Goal: Transaction & Acquisition: Purchase product/service

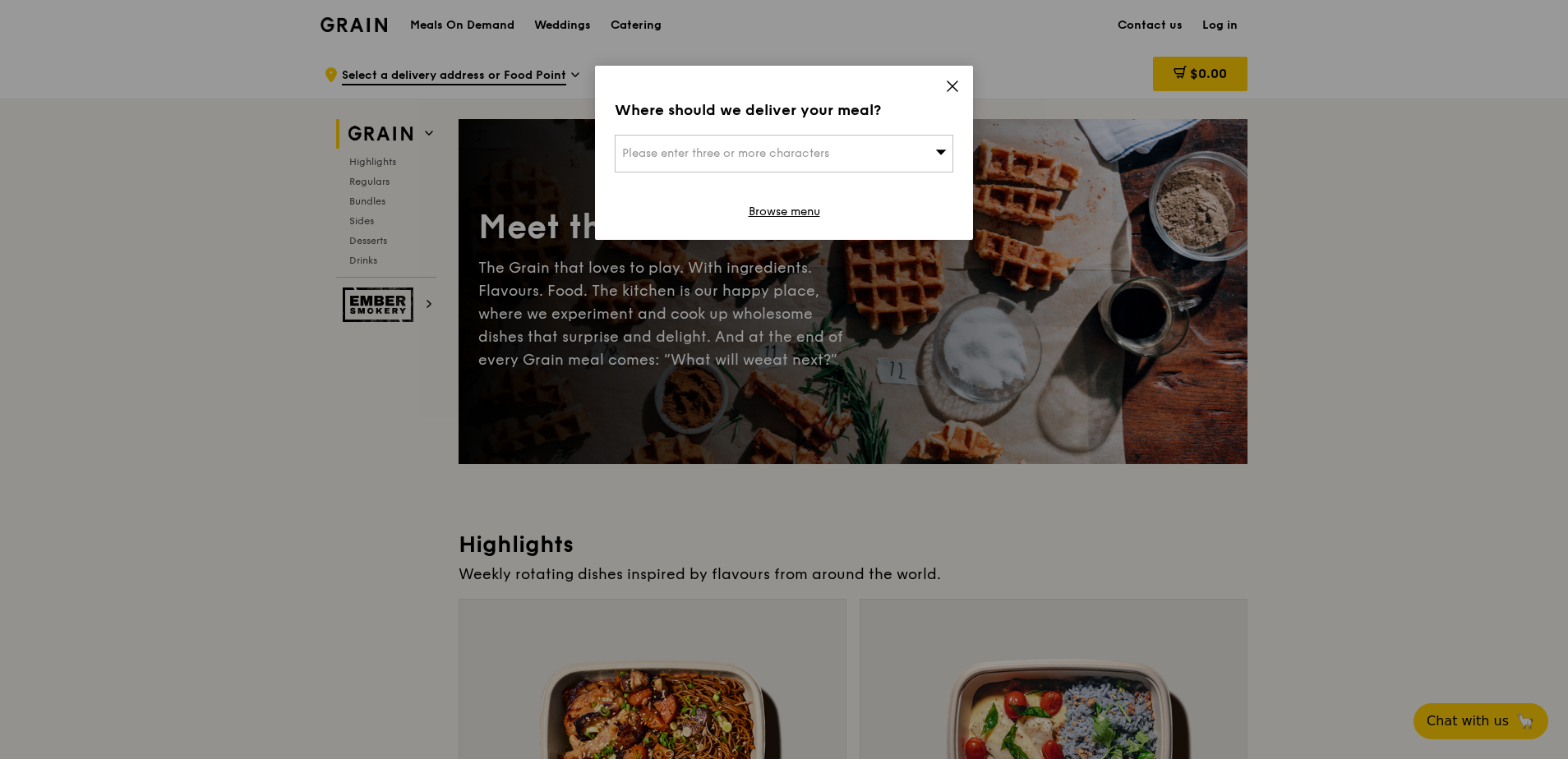
click at [932, 149] on div "Please enter three or more characters" at bounding box center [784, 153] width 339 height 38
click at [955, 91] on icon at bounding box center [952, 85] width 15 height 15
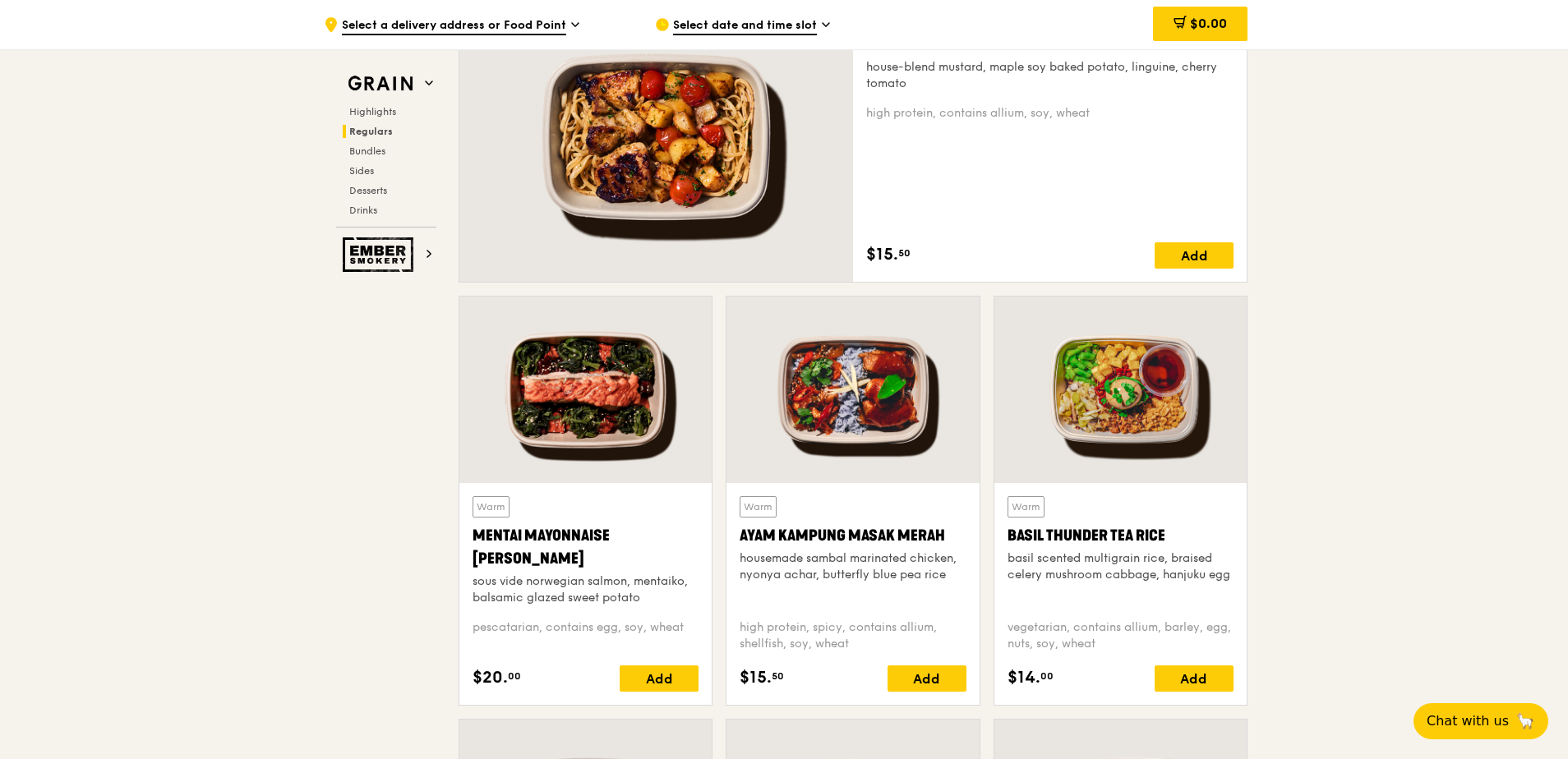
scroll to position [1232, 0]
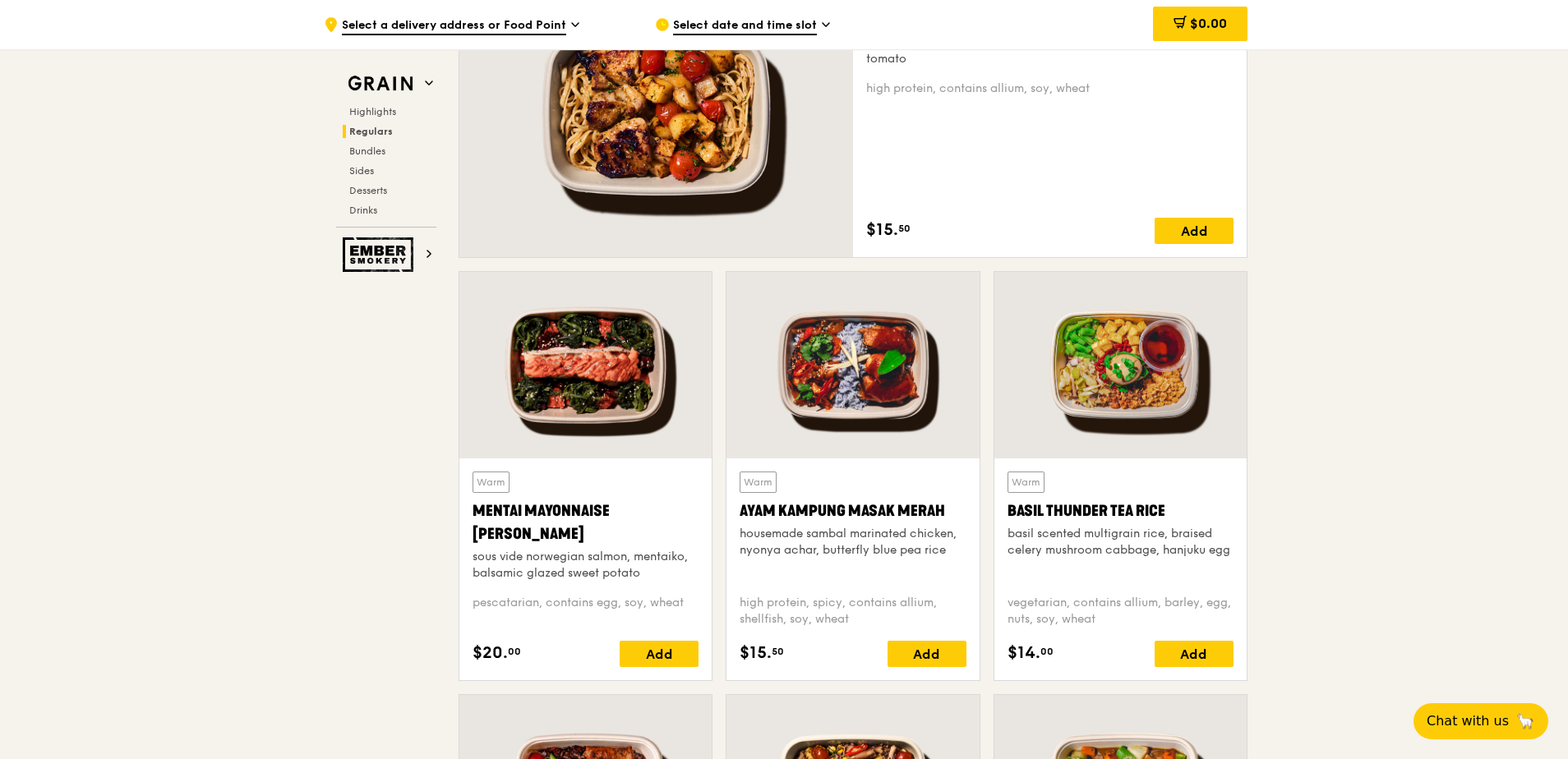
drag, startPoint x: 554, startPoint y: 533, endPoint x: 469, endPoint y: 510, distance: 88.1
click at [469, 510] on div "Warm Mentai Mayonnaise Aburi Salmon sous vide norwegian salmon, mentaiko, balsa…" at bounding box center [585, 569] width 252 height 222
drag, startPoint x: 469, startPoint y: 510, endPoint x: 484, endPoint y: 509, distance: 15.0
copy div "Mentai Mayonnaise [PERSON_NAME]"
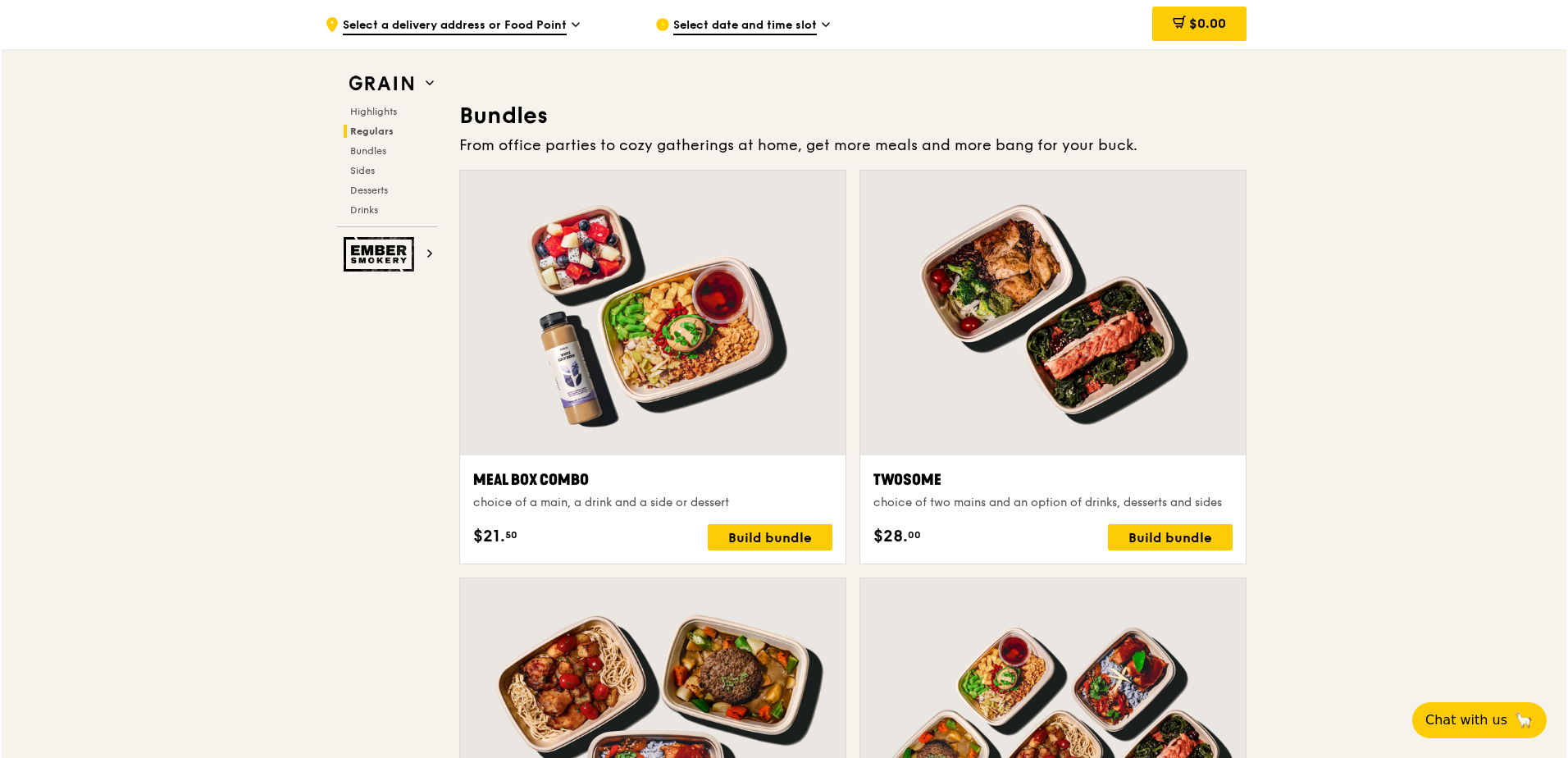
scroll to position [2297, 0]
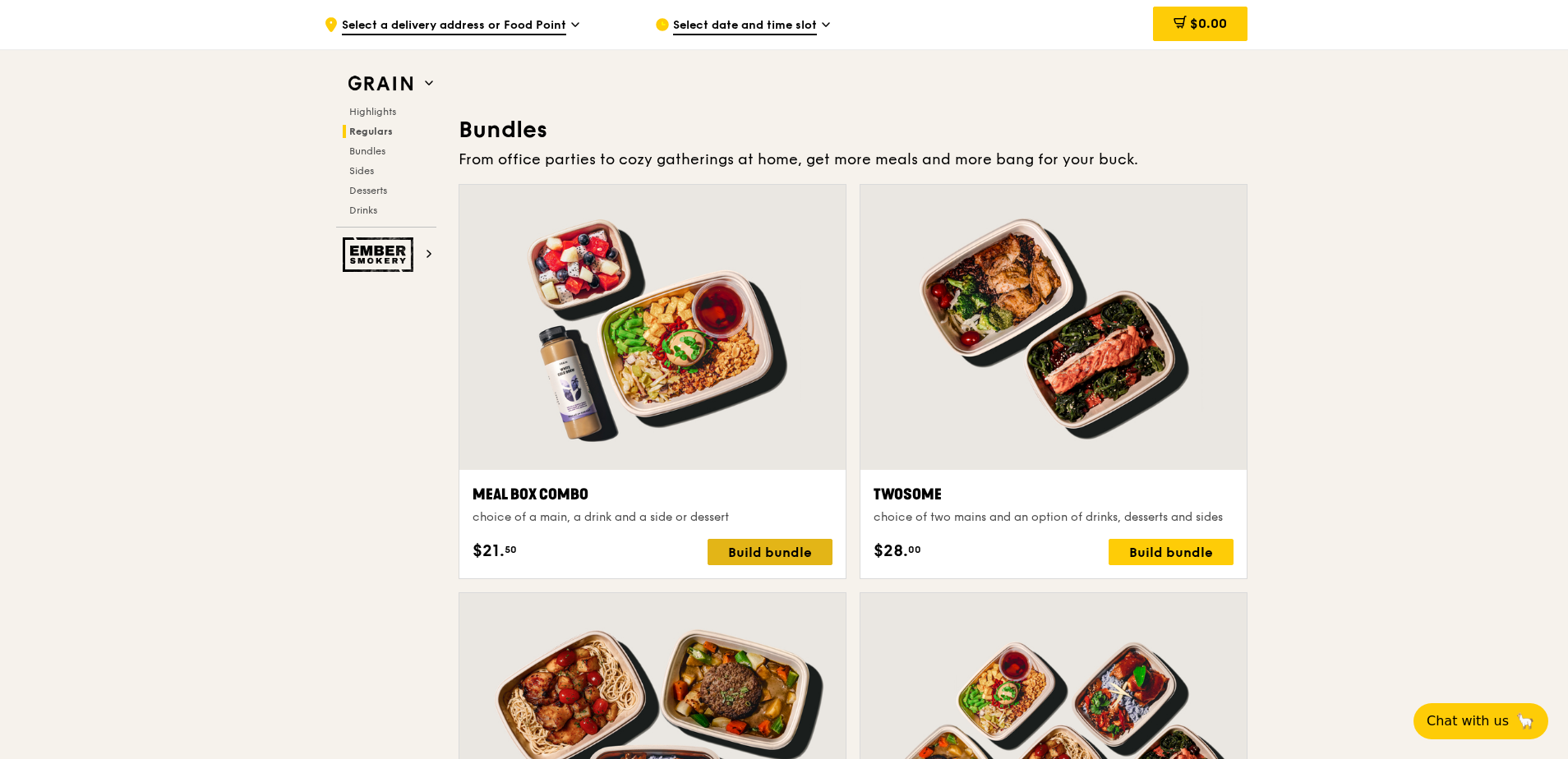
click at [785, 551] on div "Build bundle" at bounding box center [769, 552] width 125 height 26
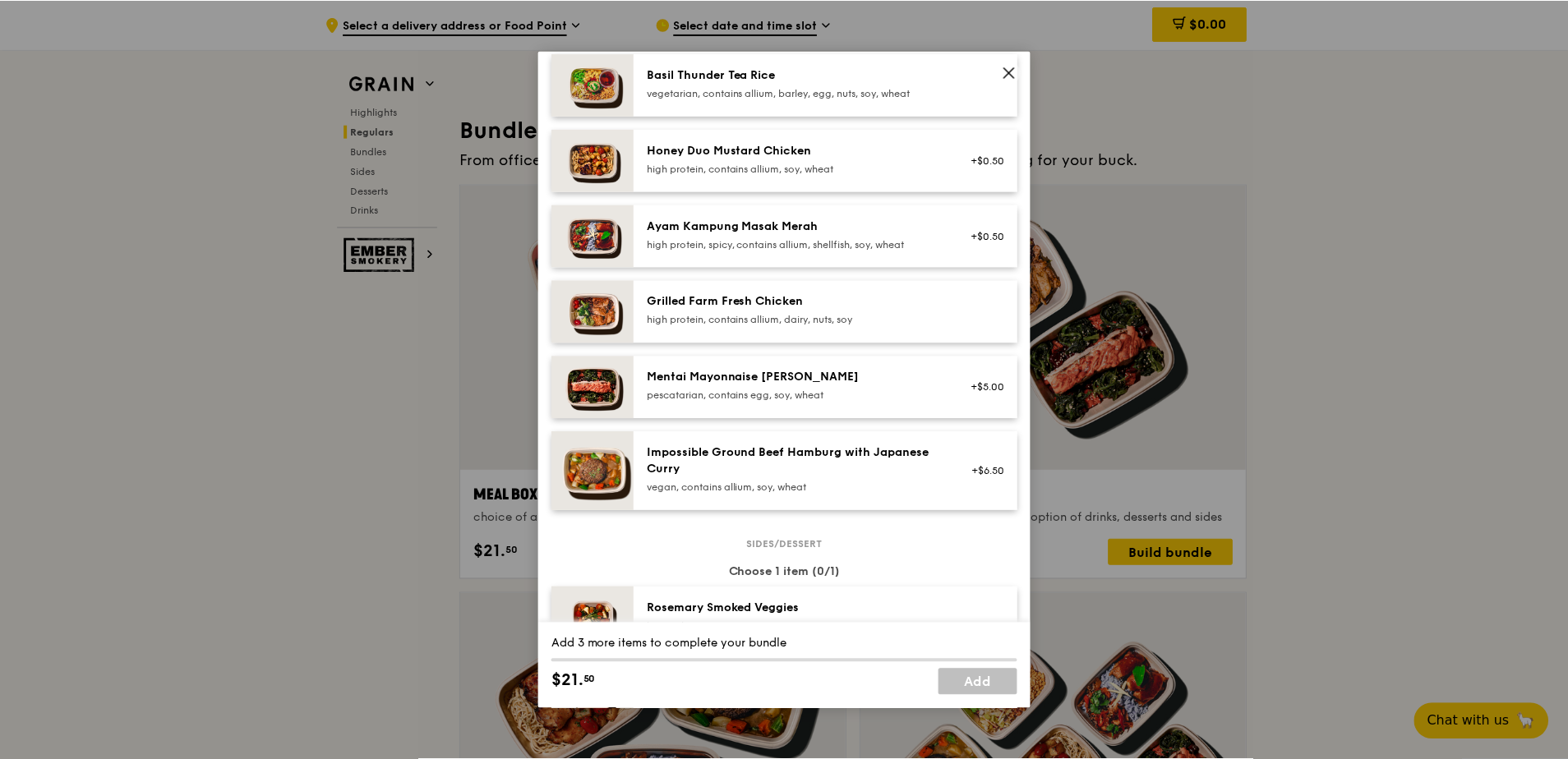
scroll to position [411, 0]
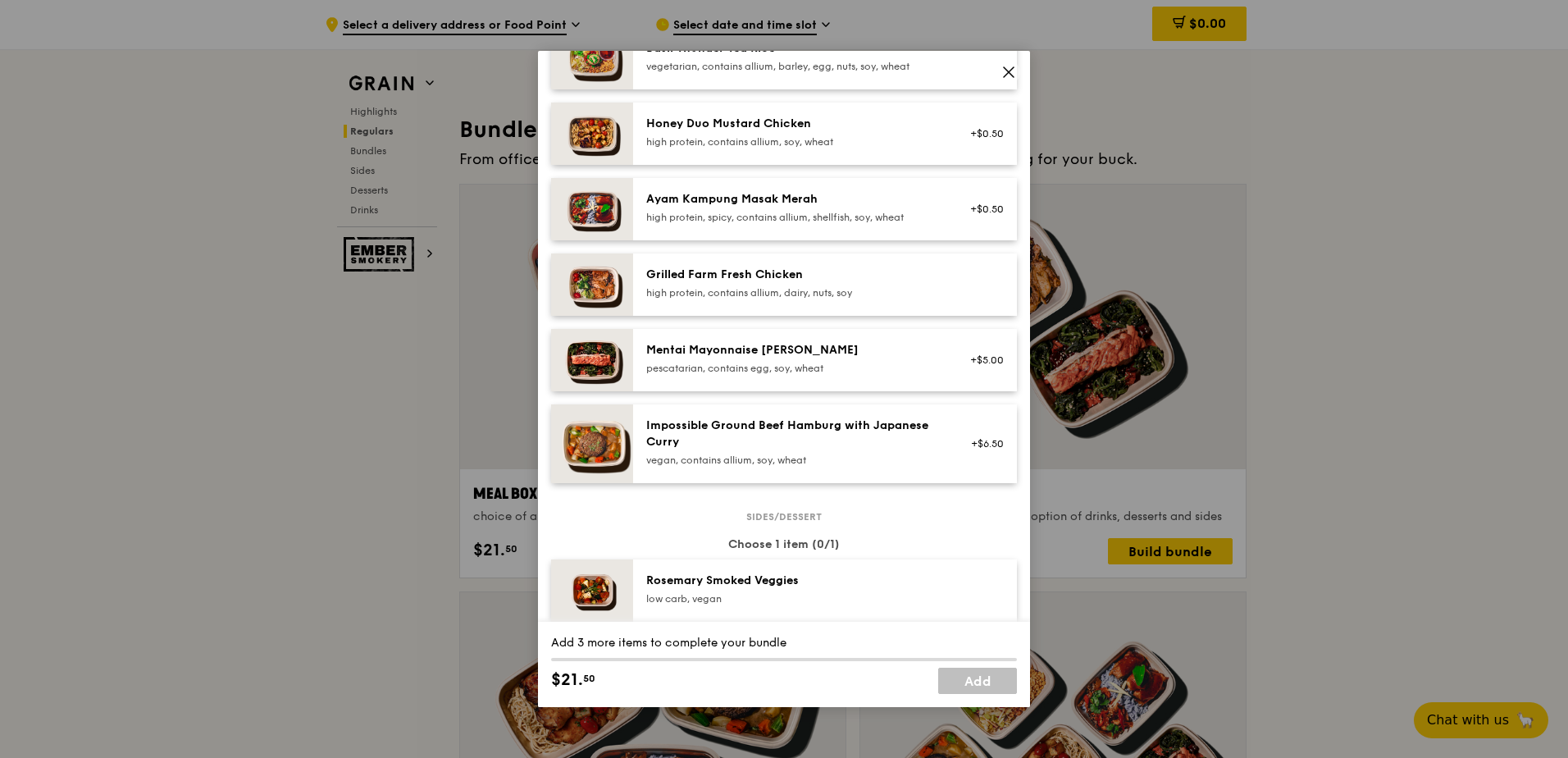
click at [851, 358] on div "Mentai Mayonnaise [PERSON_NAME]" at bounding box center [793, 350] width 295 height 17
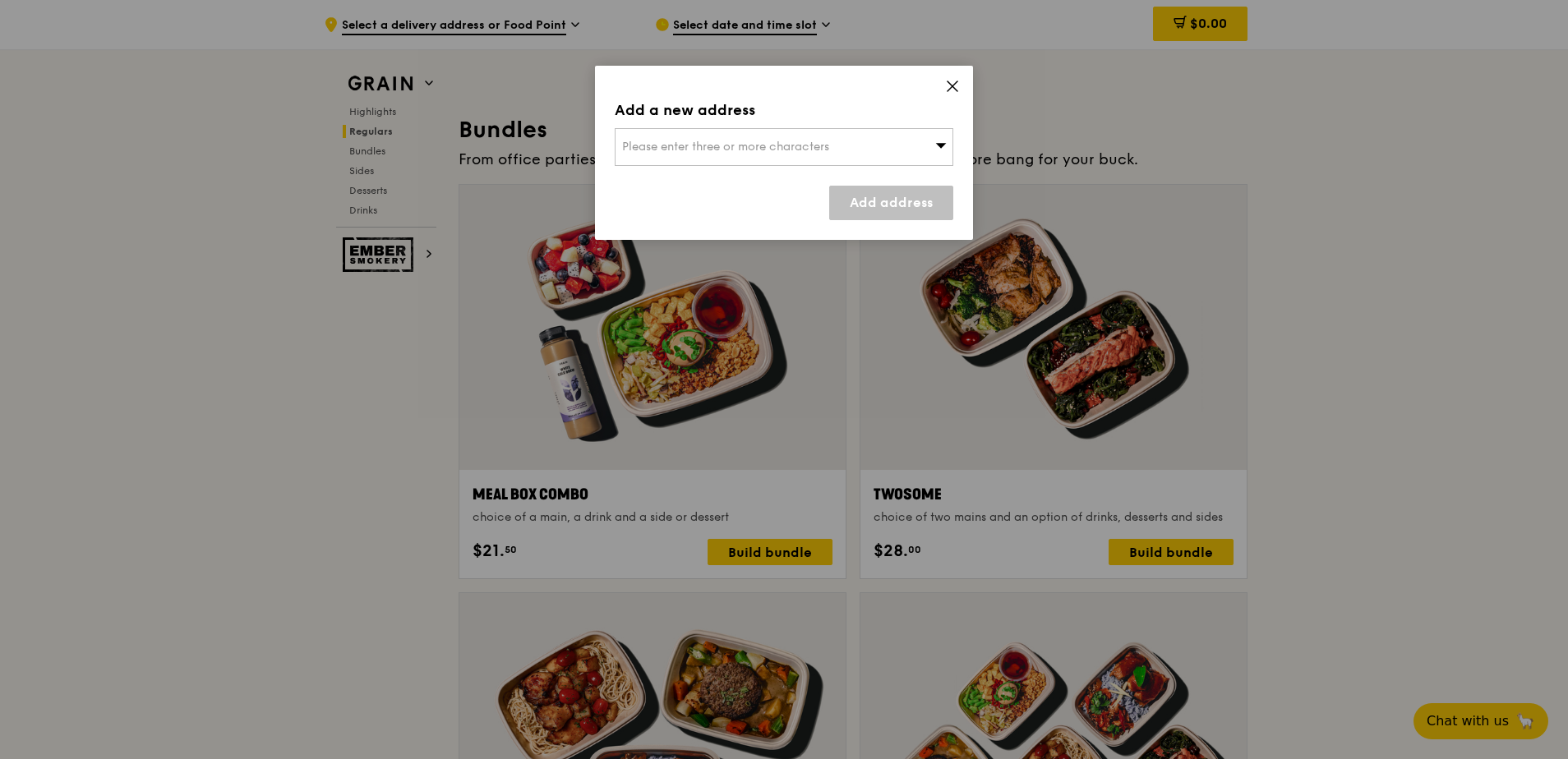
click at [950, 88] on icon at bounding box center [953, 86] width 10 height 10
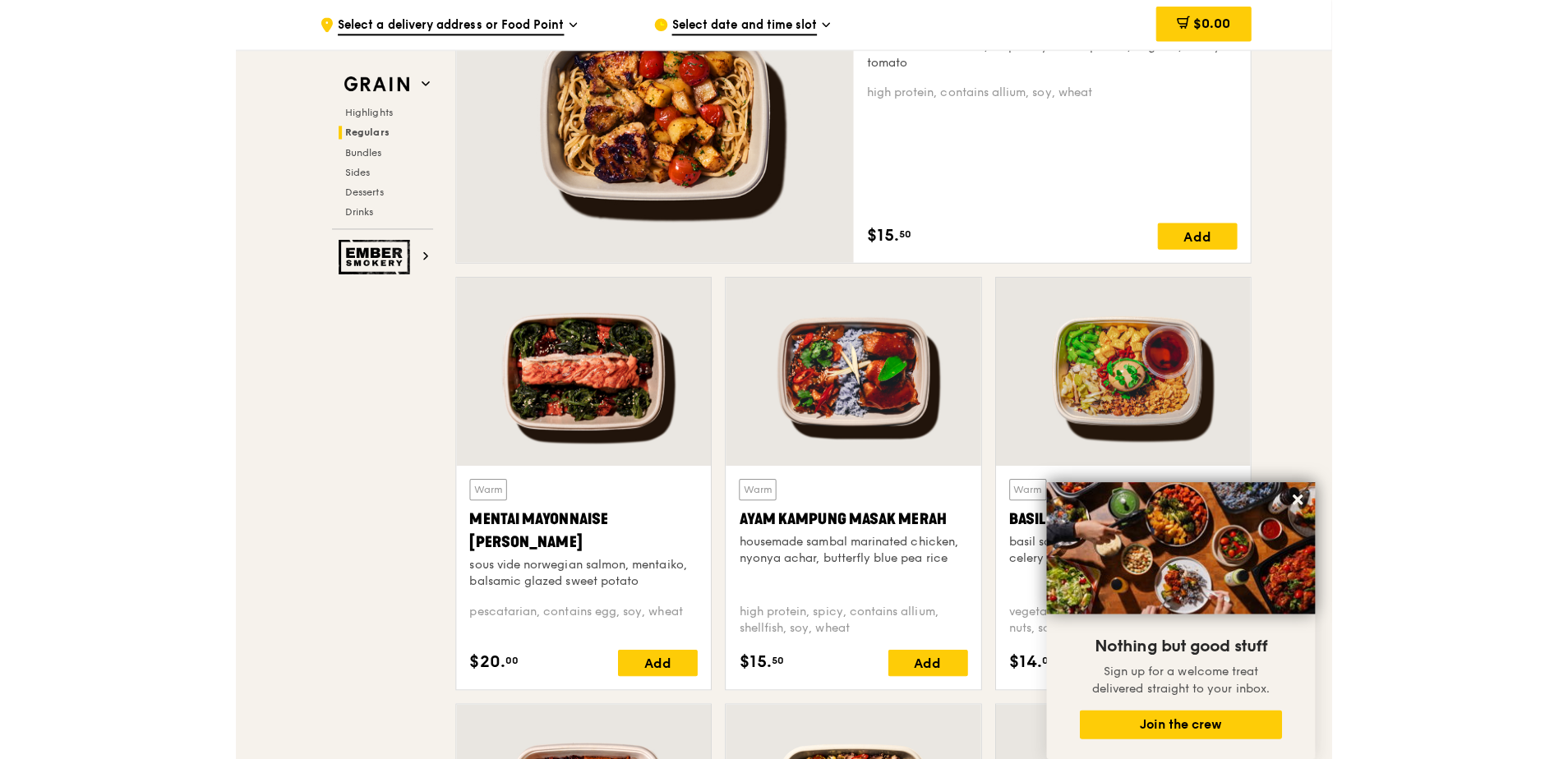
scroll to position [1224, 0]
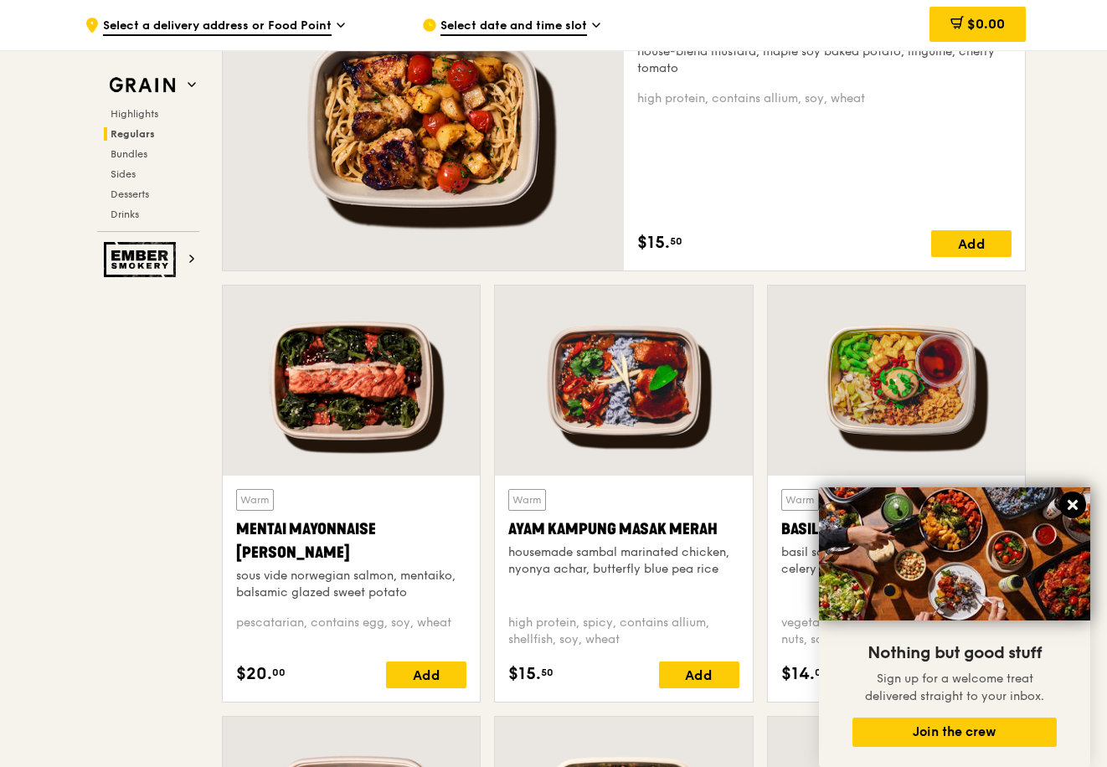
click at [1071, 502] on icon at bounding box center [1073, 505] width 10 height 10
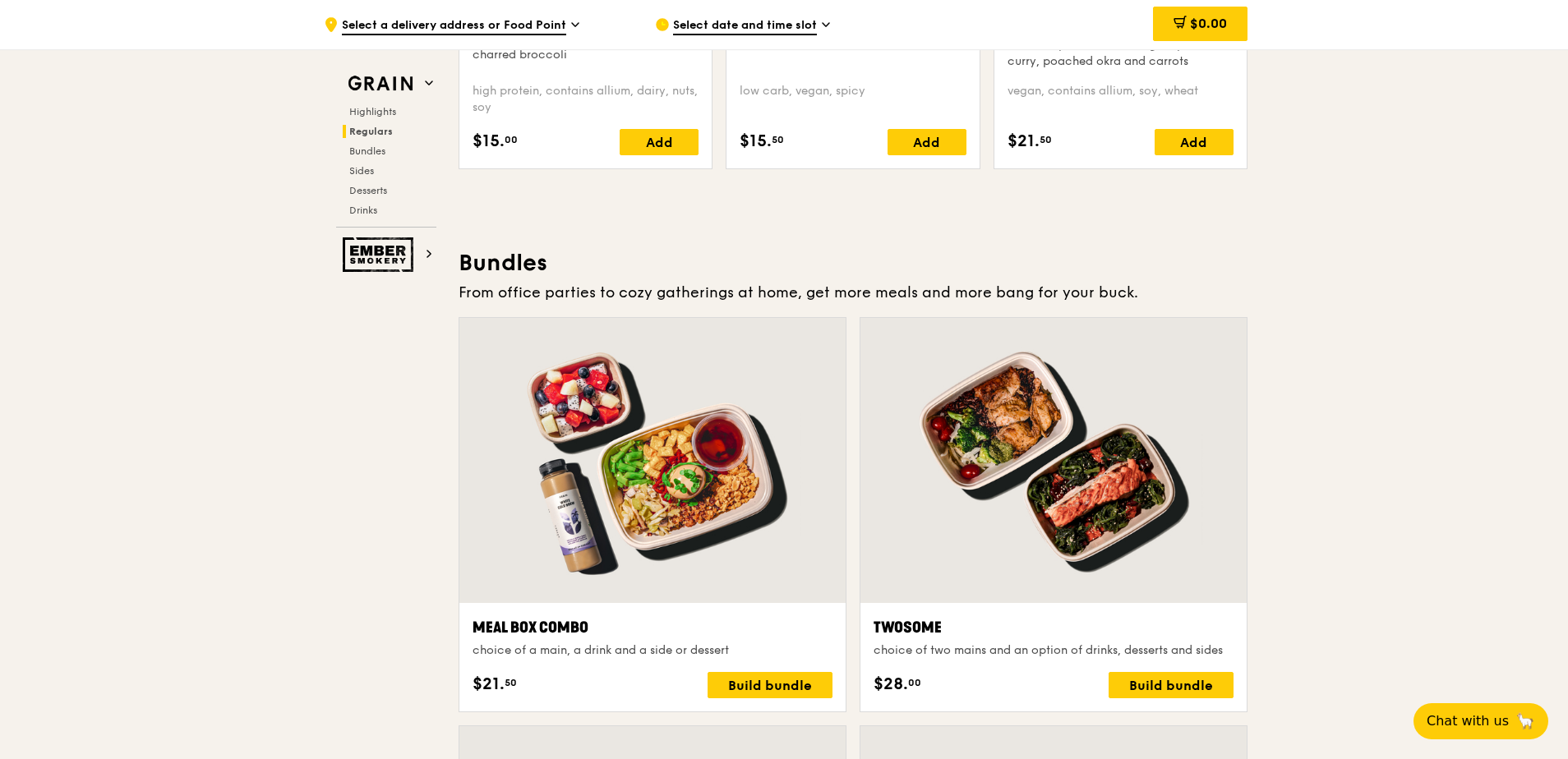
scroll to position [2128, 0]
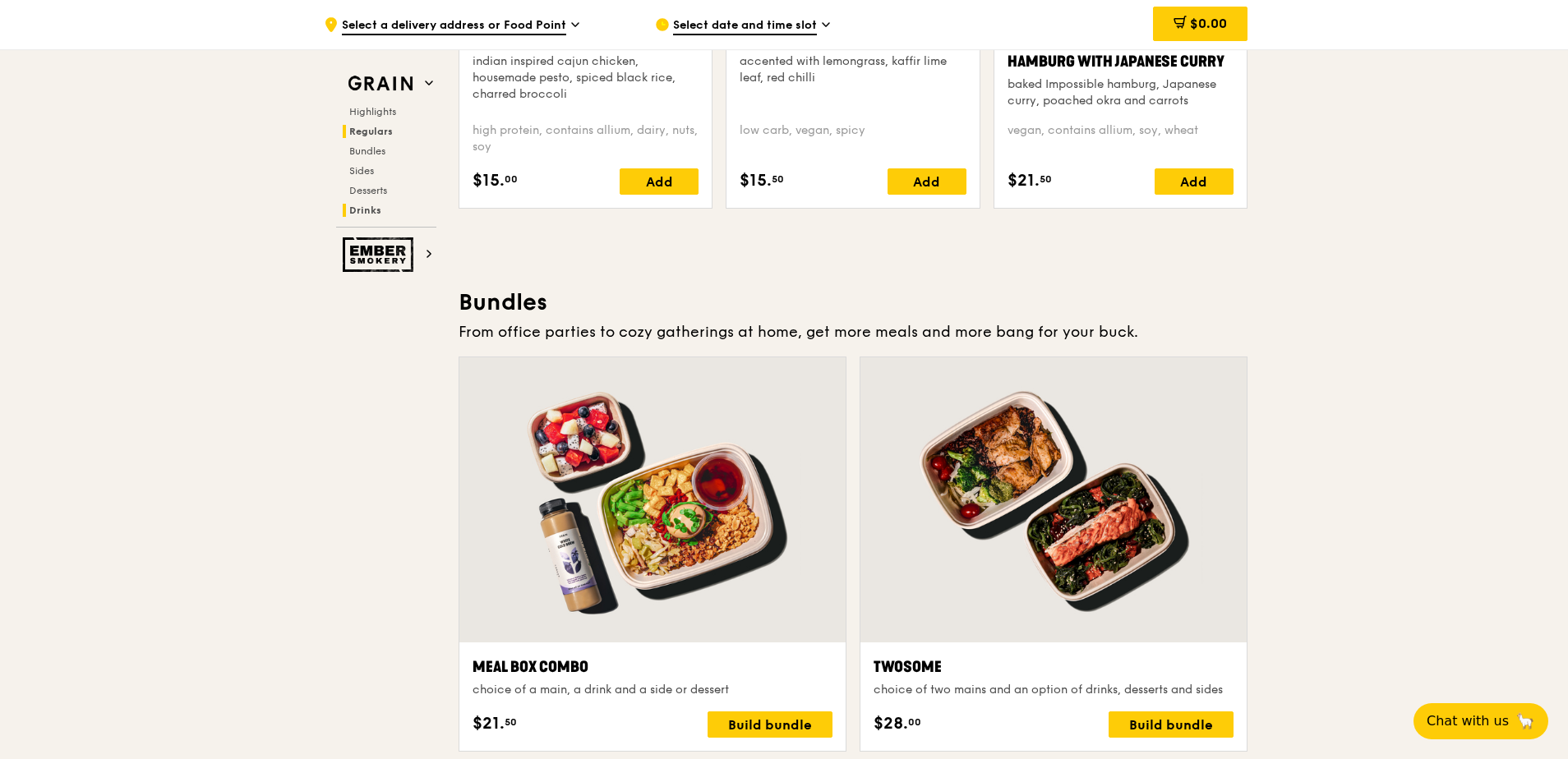
click at [359, 213] on span "Drinks" at bounding box center [365, 211] width 32 height 12
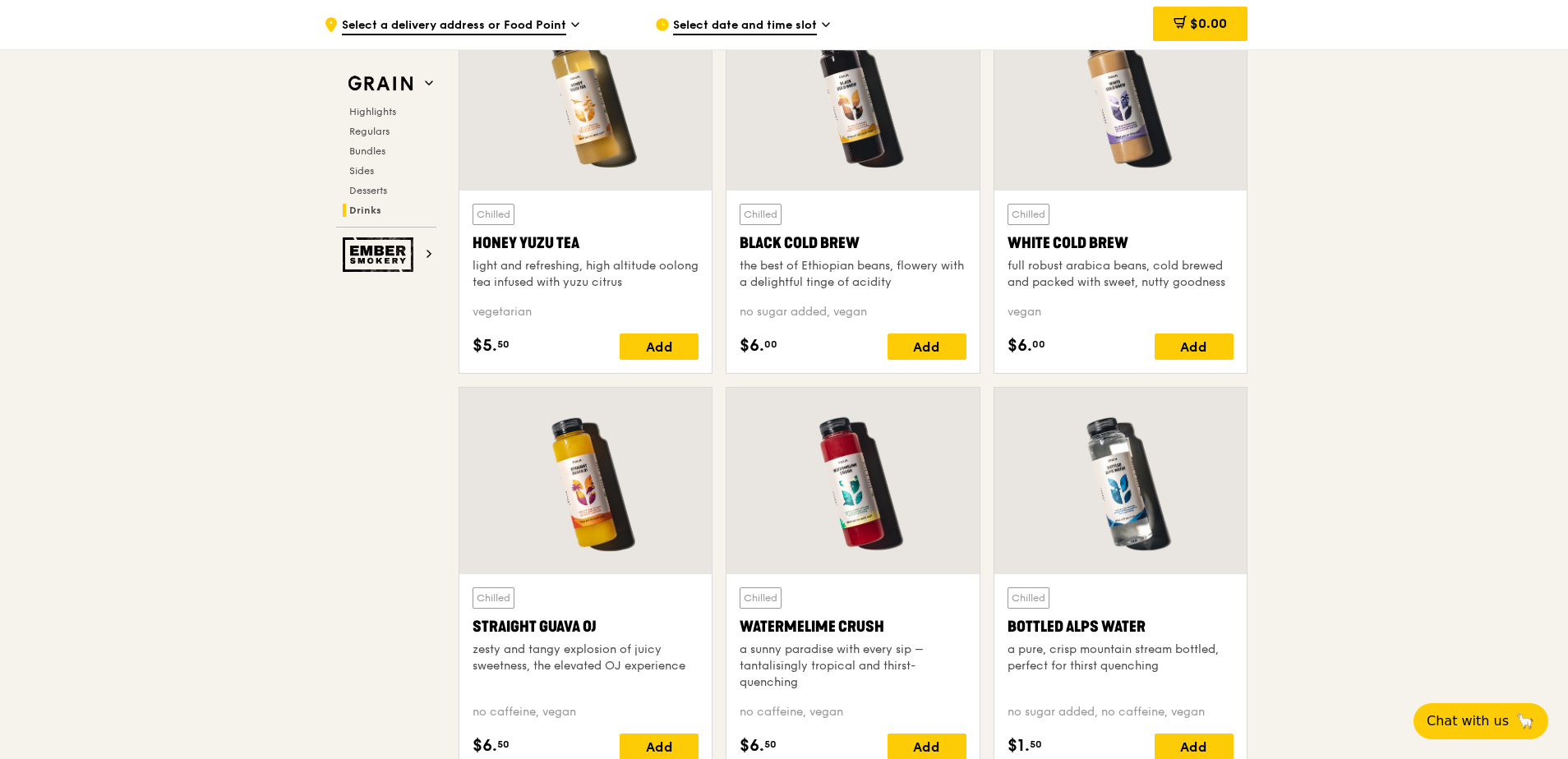
scroll to position [6242, 0]
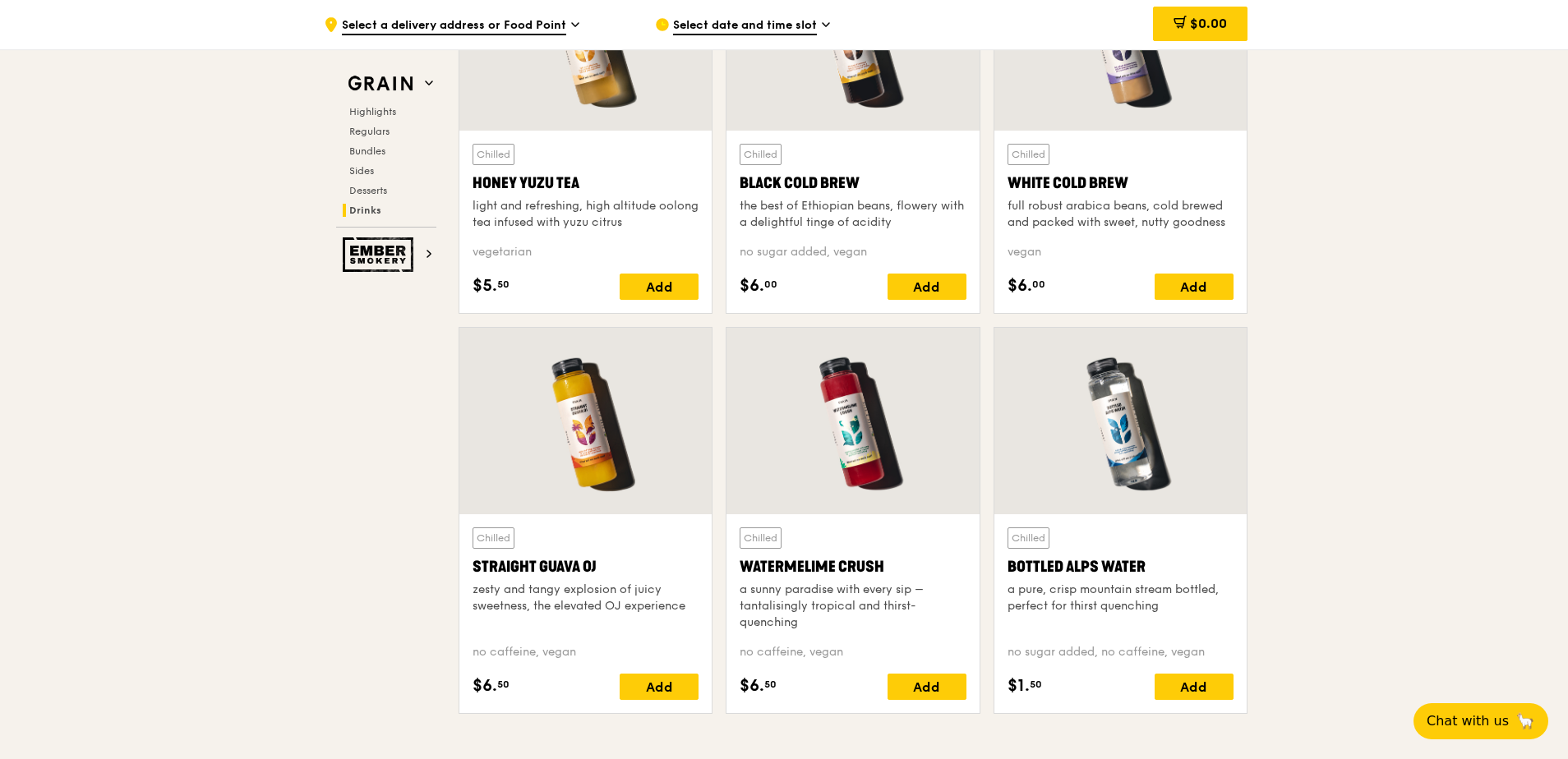
drag, startPoint x: 904, startPoint y: 565, endPoint x: 740, endPoint y: 571, distance: 164.1
click at [740, 571] on div "Watermelime Crush" at bounding box center [853, 566] width 226 height 23
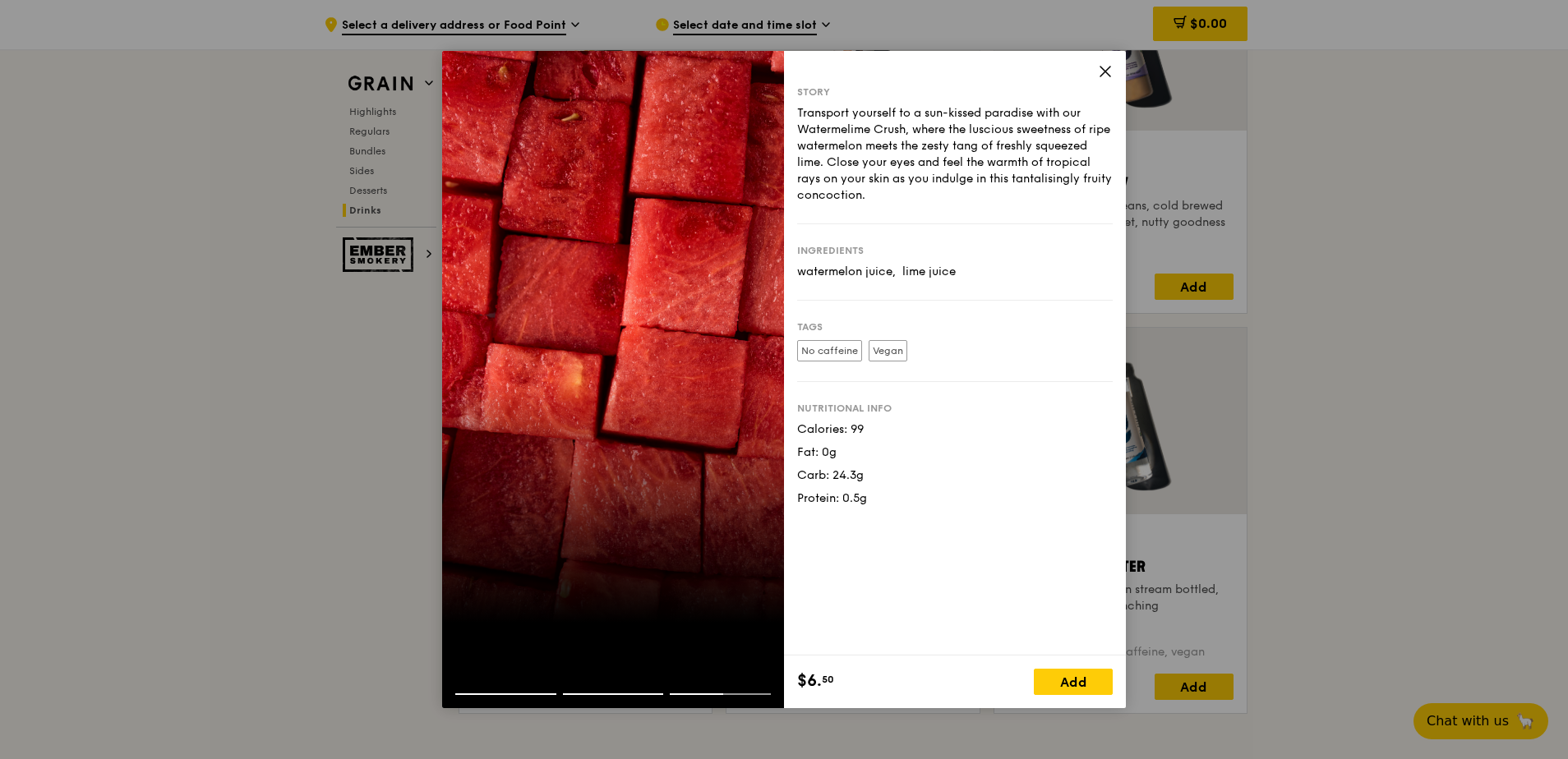
click at [1108, 69] on icon at bounding box center [1106, 72] width 10 height 10
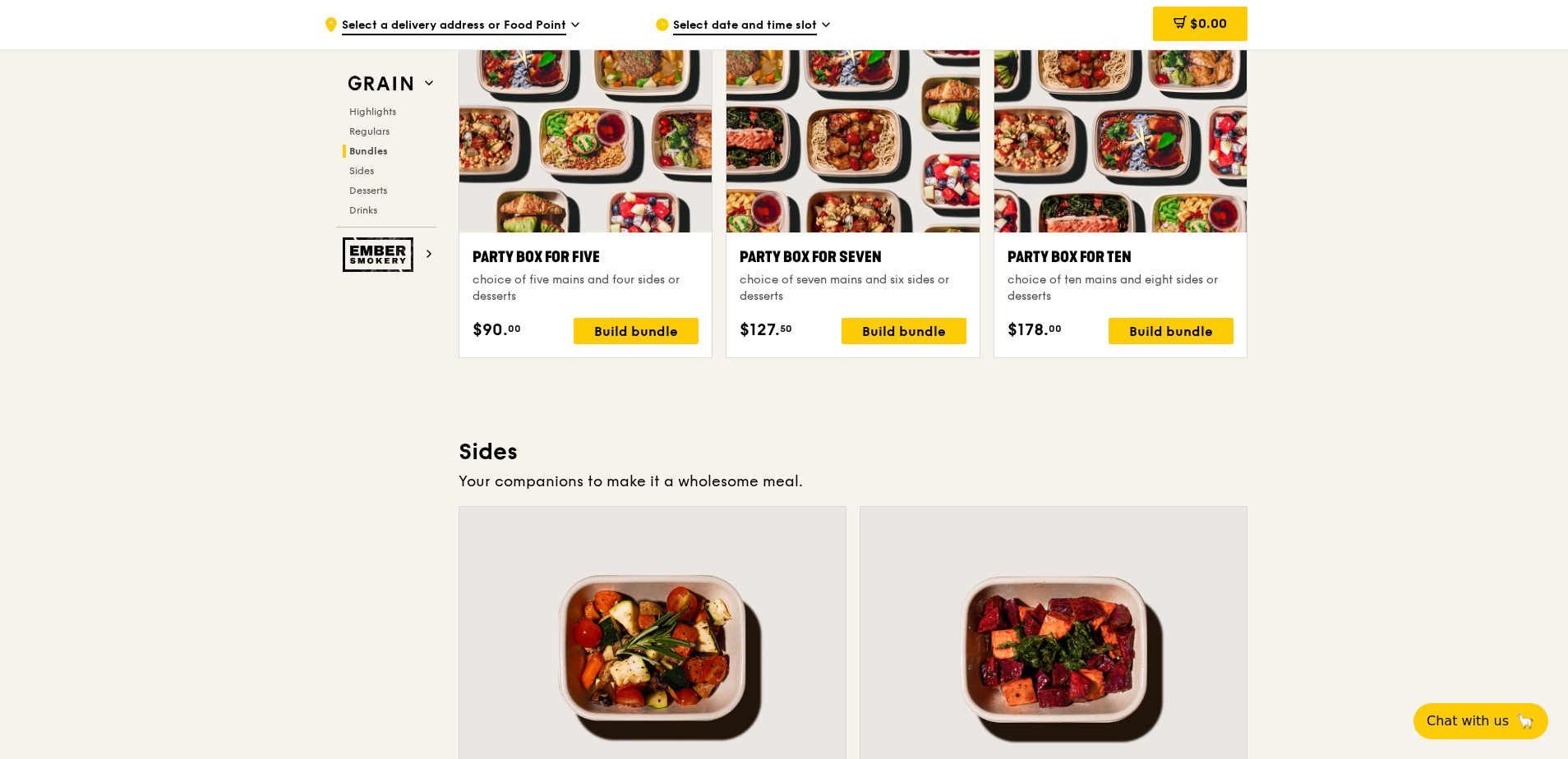
scroll to position [3335, 0]
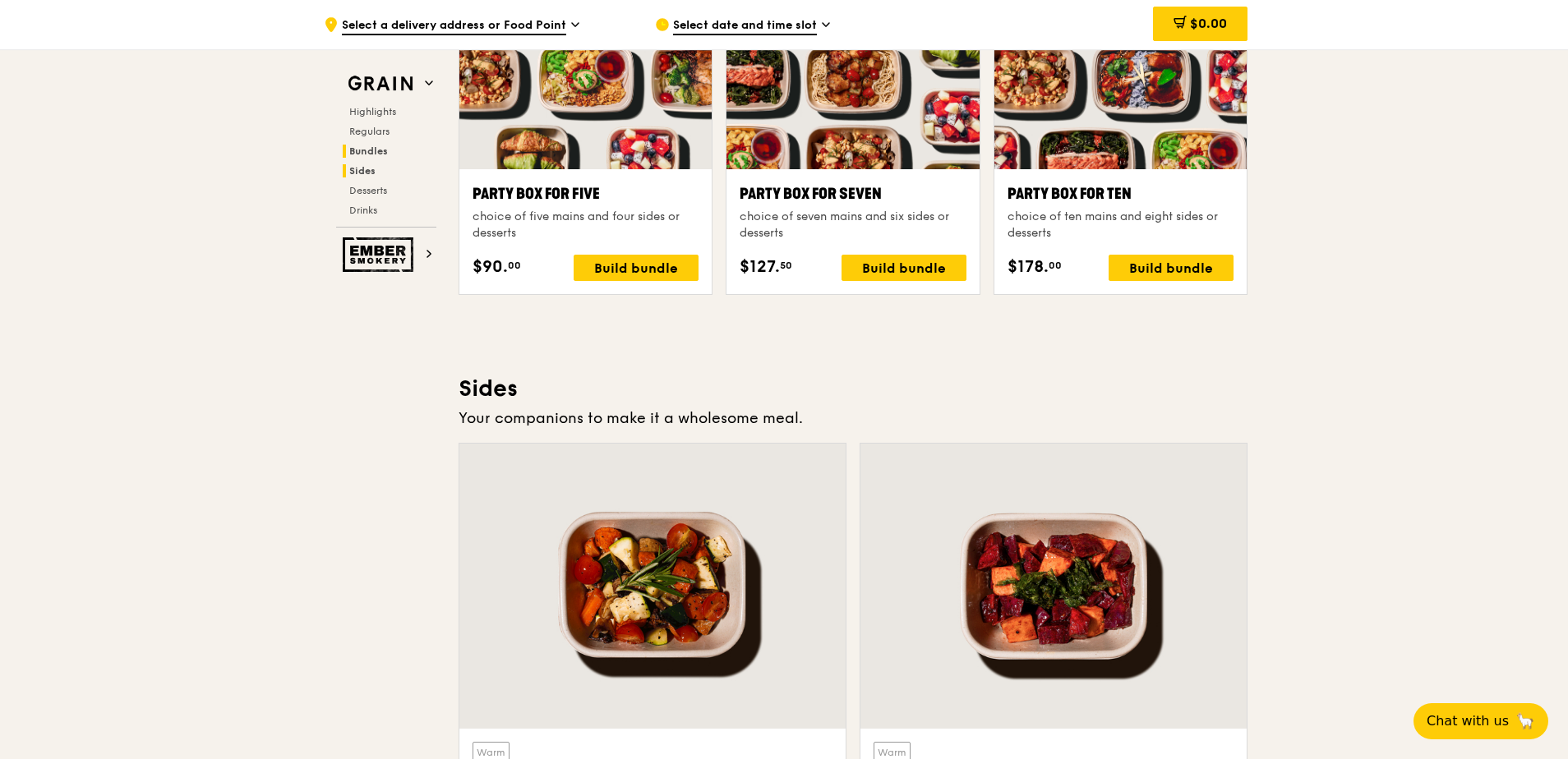
click at [374, 174] on span "Sides" at bounding box center [362, 171] width 26 height 12
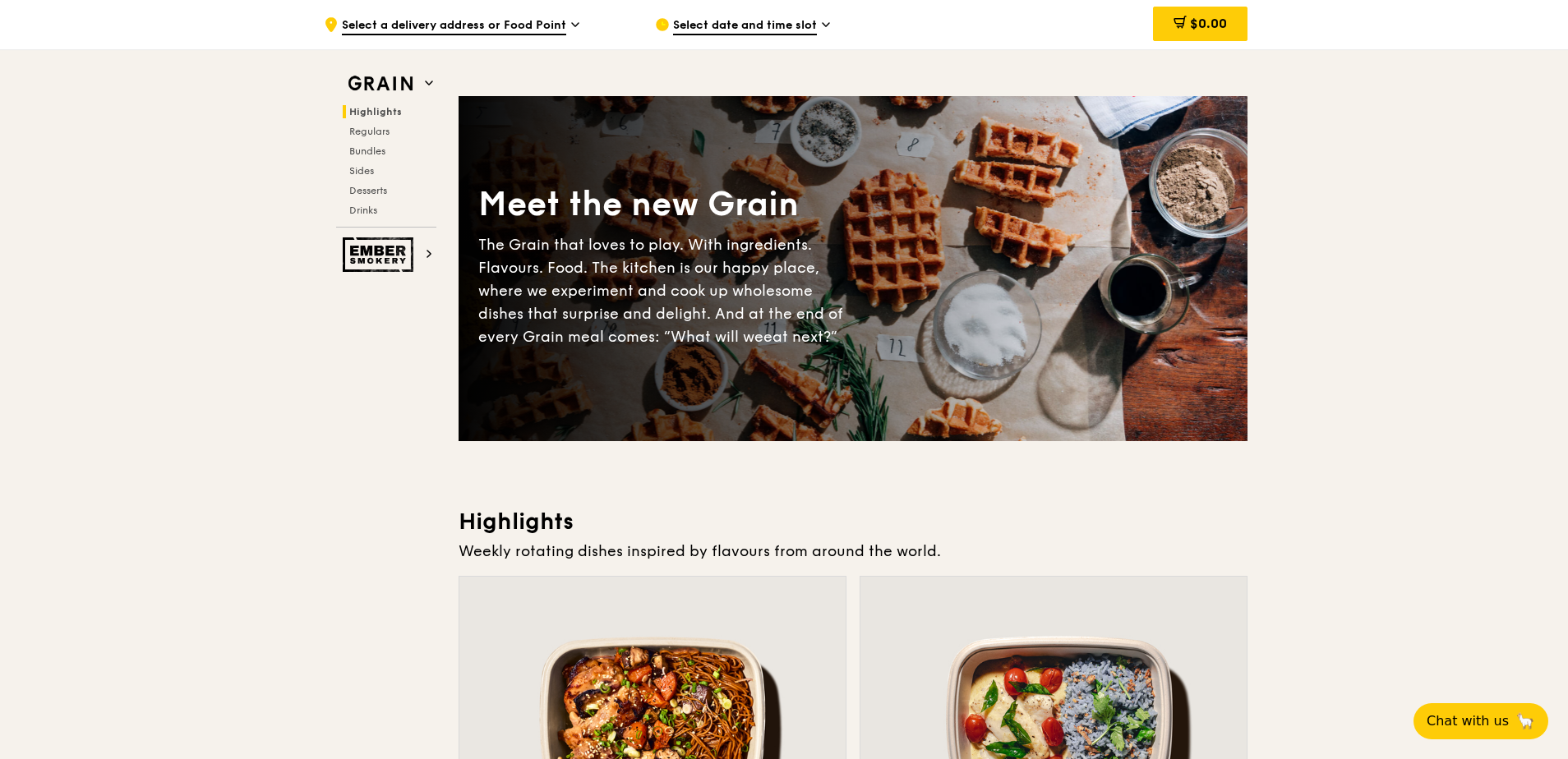
scroll to position [0, 0]
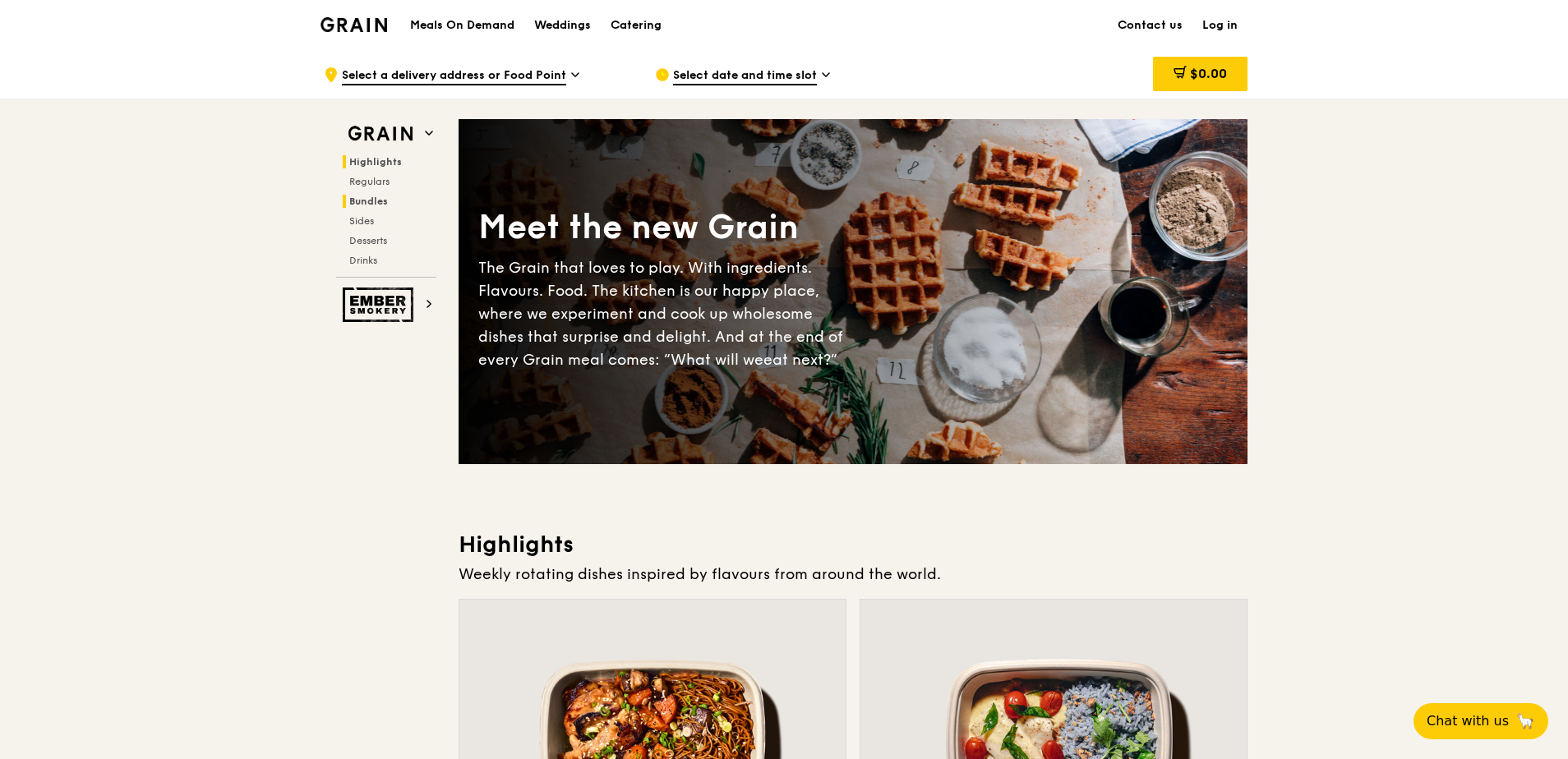
click at [367, 206] on span "Bundles" at bounding box center [368, 201] width 38 height 12
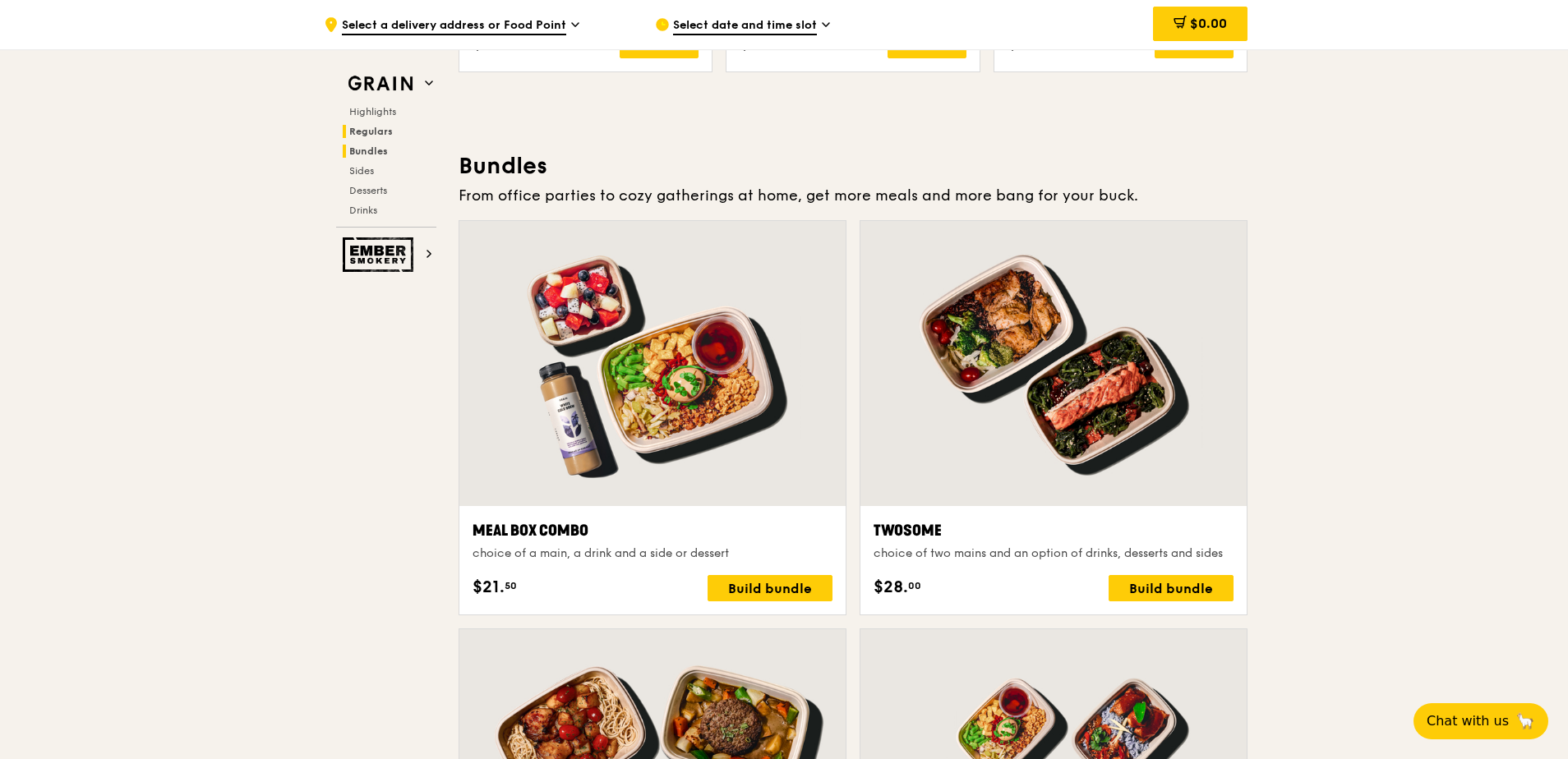
scroll to position [2351, 0]
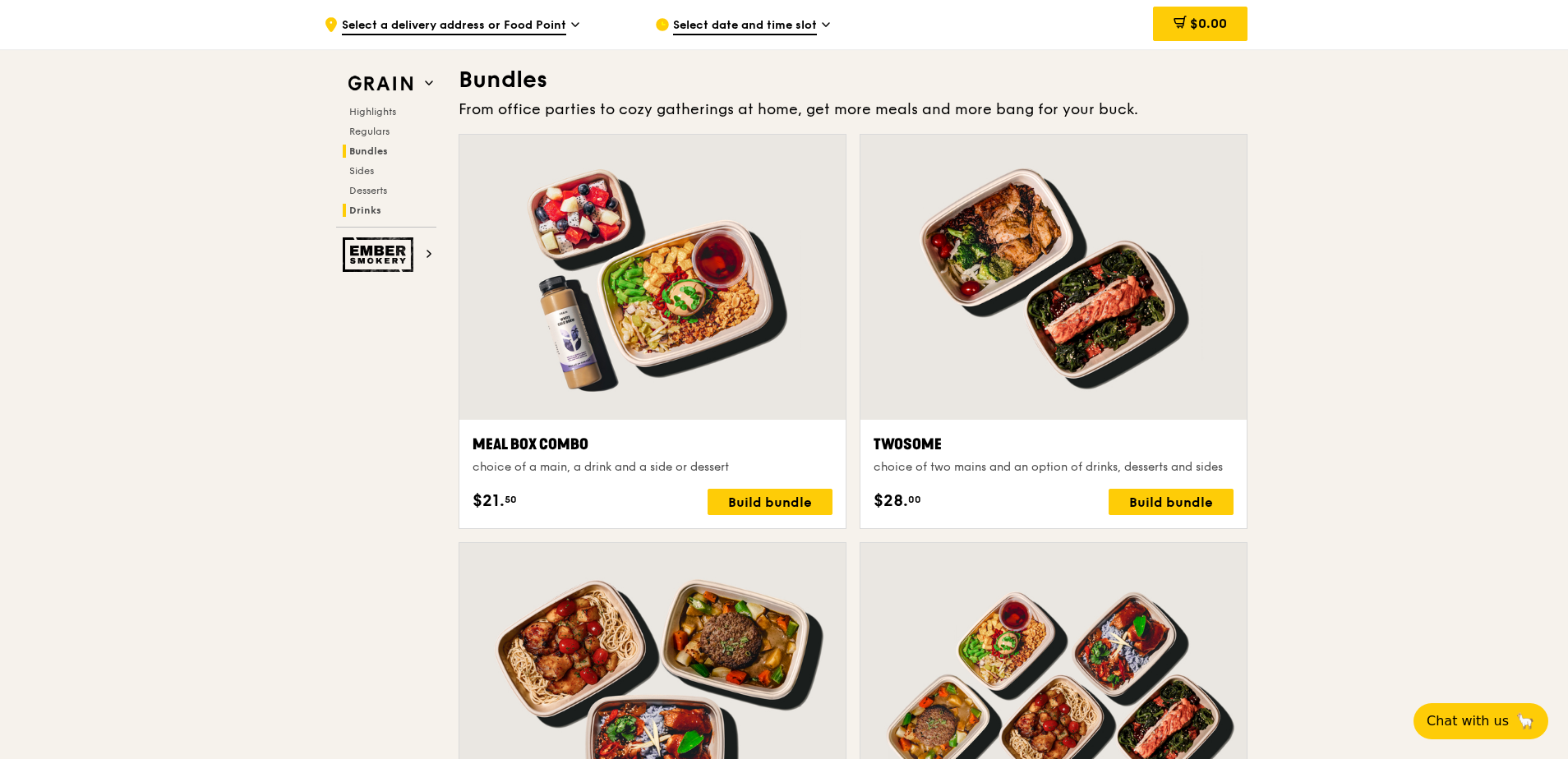
click at [372, 213] on span "Drinks" at bounding box center [365, 211] width 32 height 12
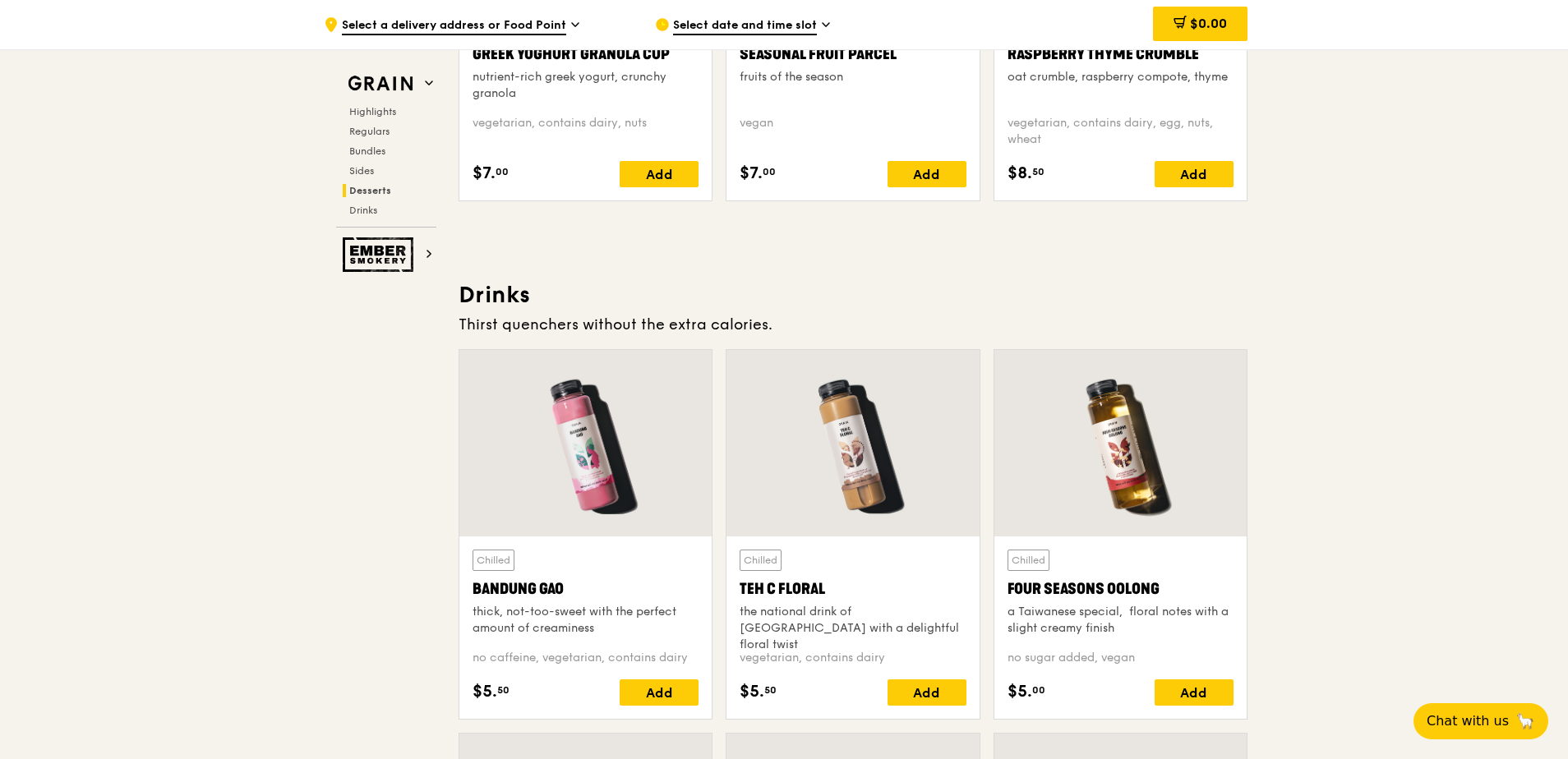
scroll to position [5667, 0]
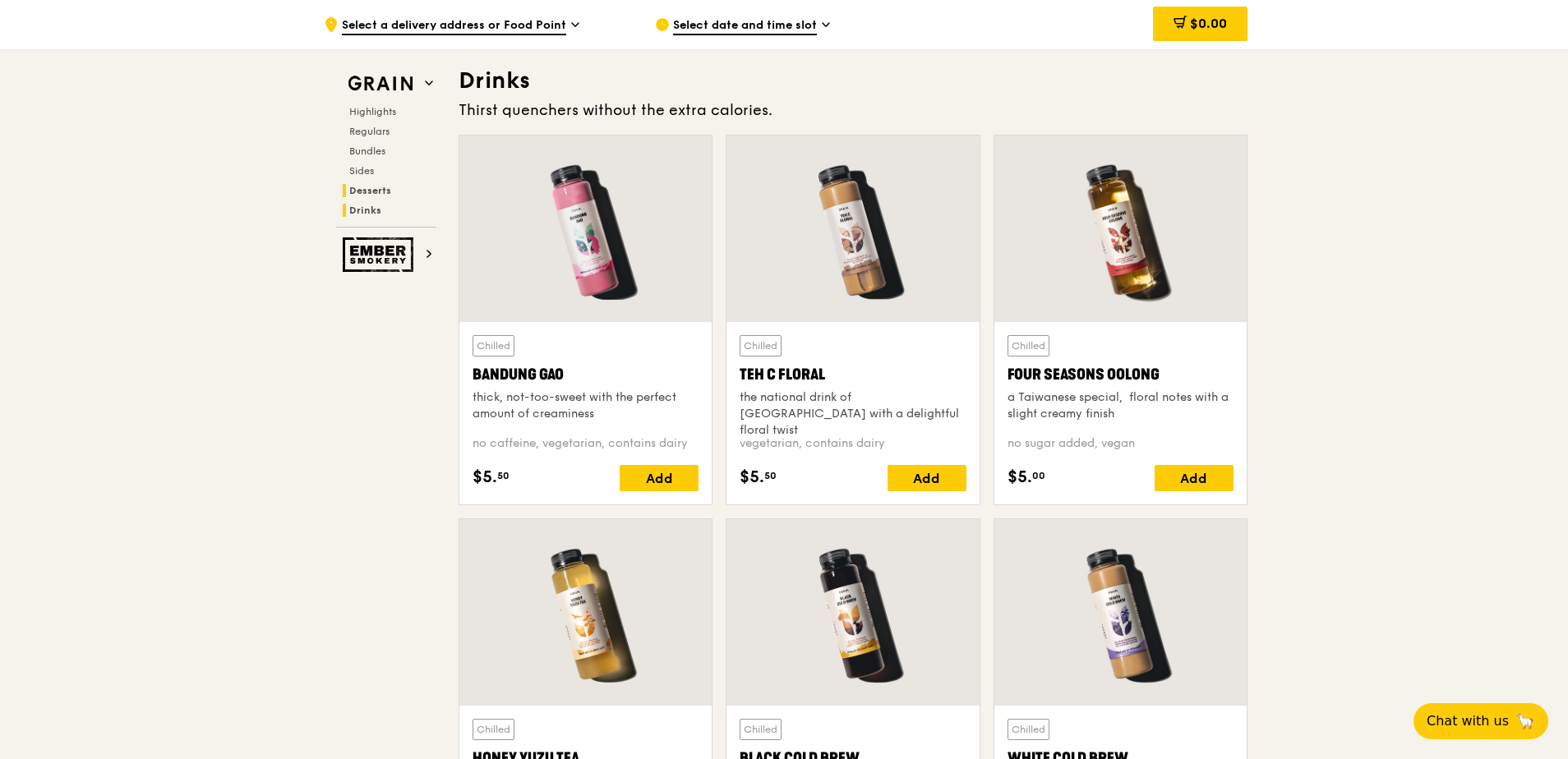
click at [356, 194] on span "Desserts" at bounding box center [370, 190] width 42 height 12
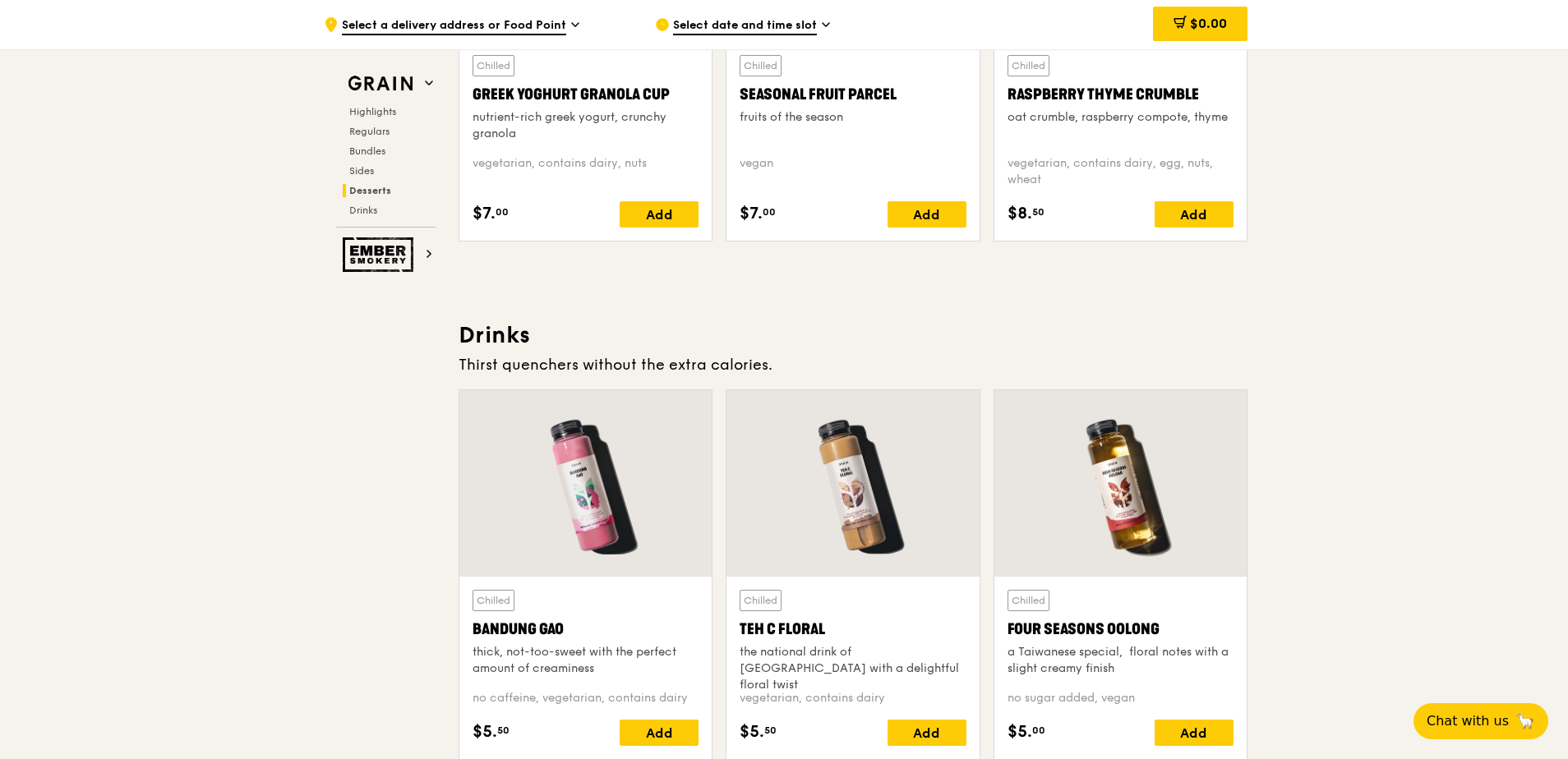
scroll to position [5488, 0]
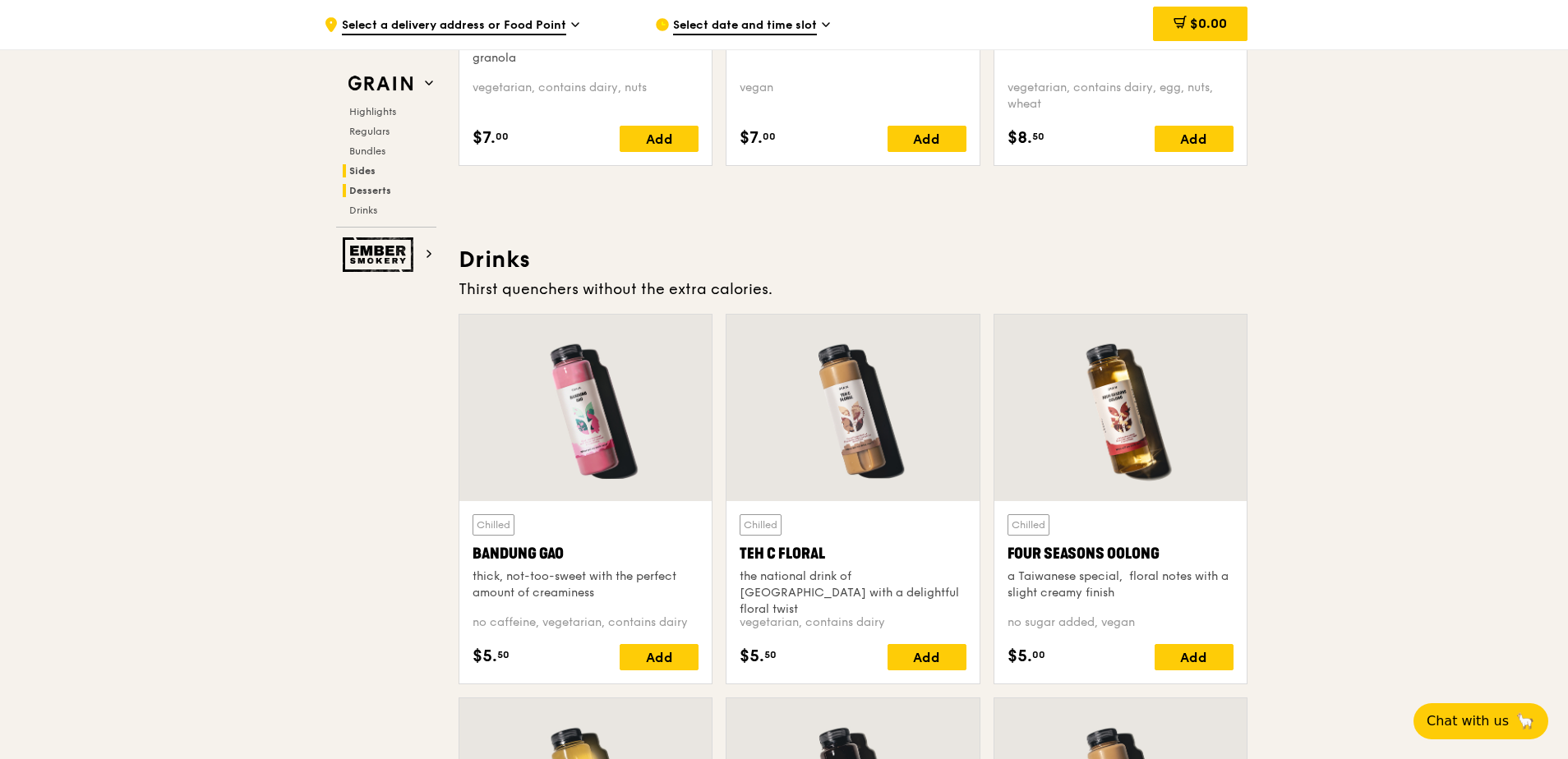
click at [366, 174] on span "Sides" at bounding box center [362, 171] width 26 height 12
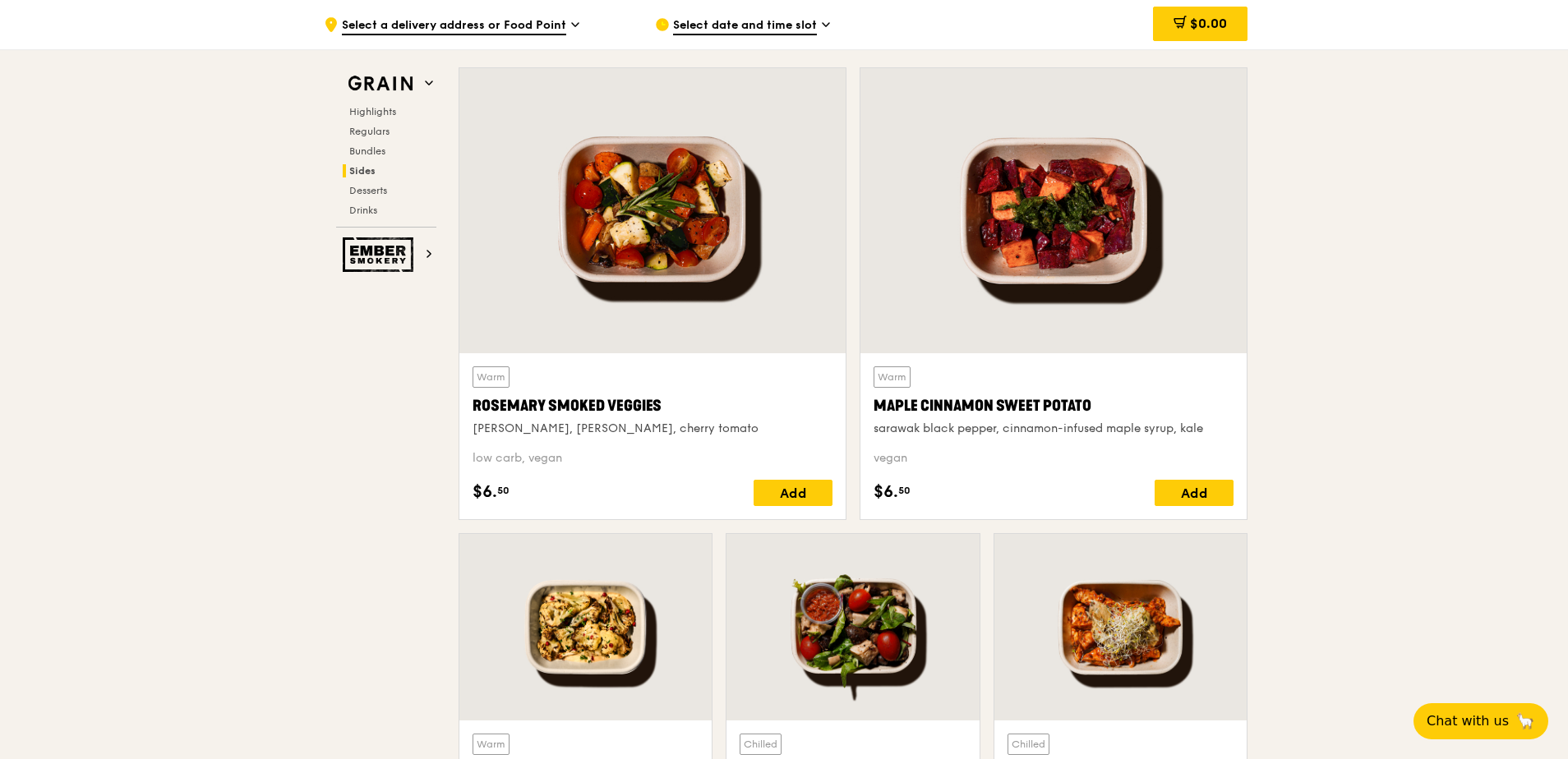
scroll to position [3643, 0]
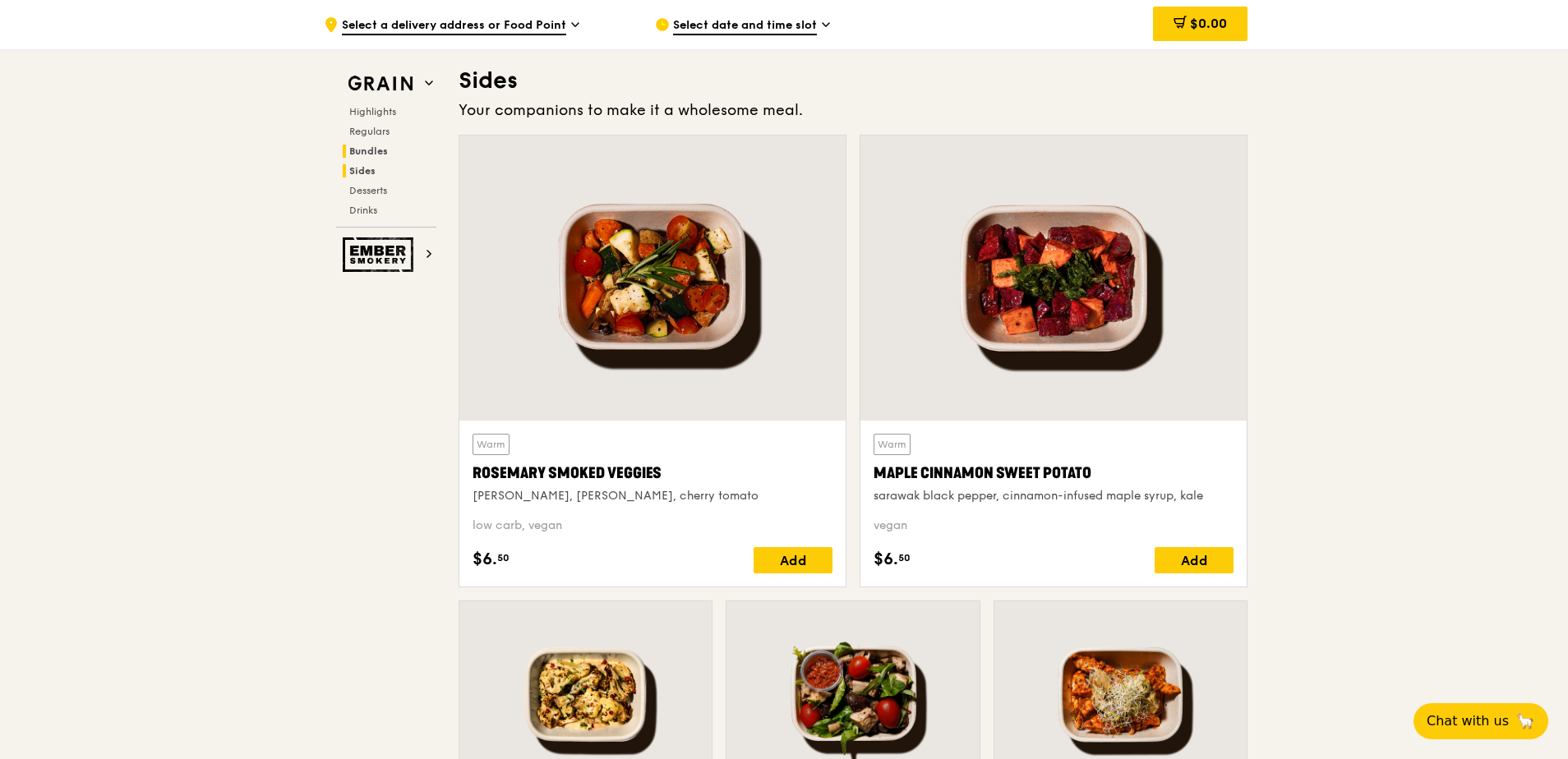
click at [372, 154] on span "Bundles" at bounding box center [368, 151] width 38 height 12
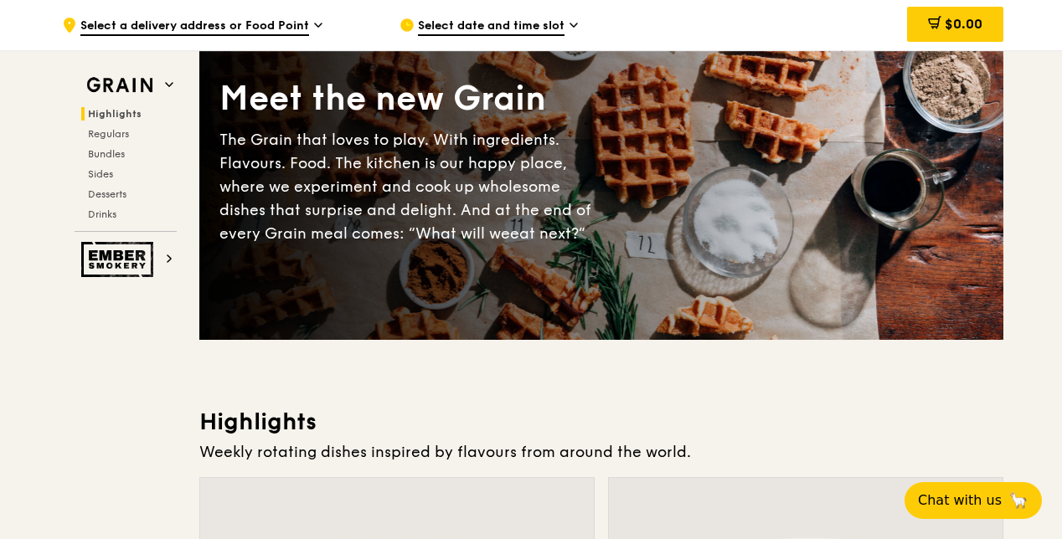
scroll to position [0, 0]
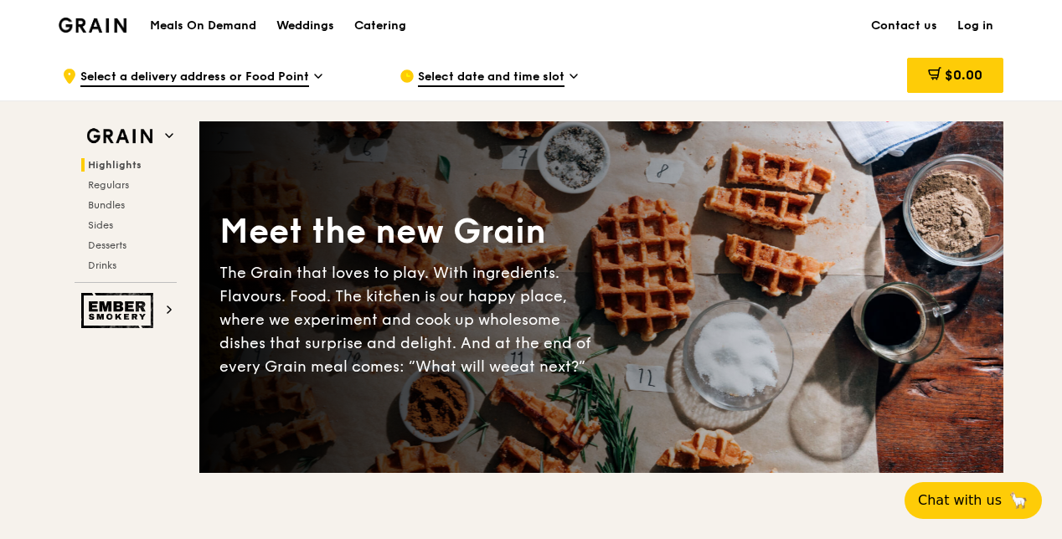
click at [215, 23] on h1 "Meals On Demand" at bounding box center [203, 26] width 106 height 17
click at [150, 132] on img at bounding box center [119, 136] width 77 height 30
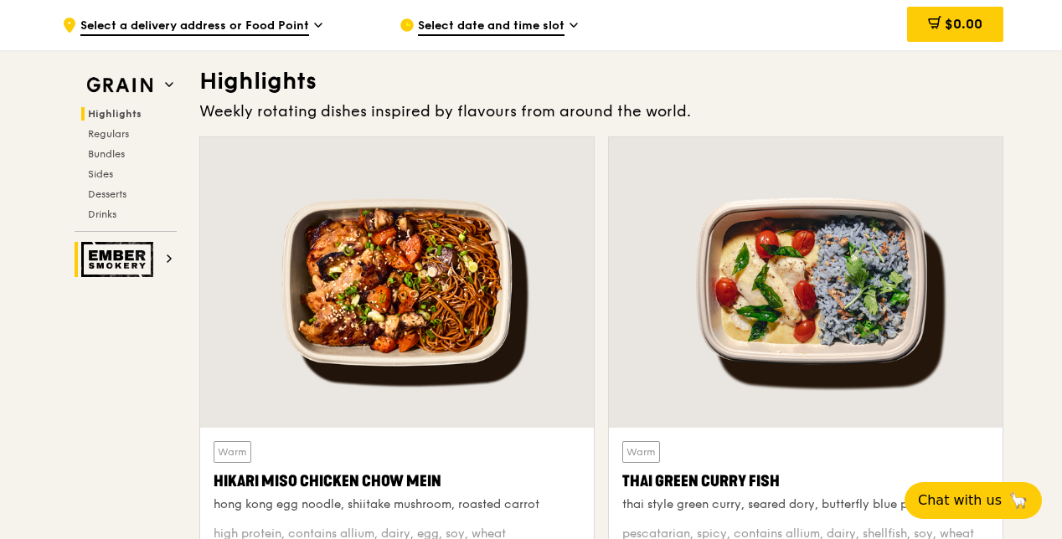
click at [159, 257] on h2 "Ember Smokery" at bounding box center [126, 259] width 102 height 35
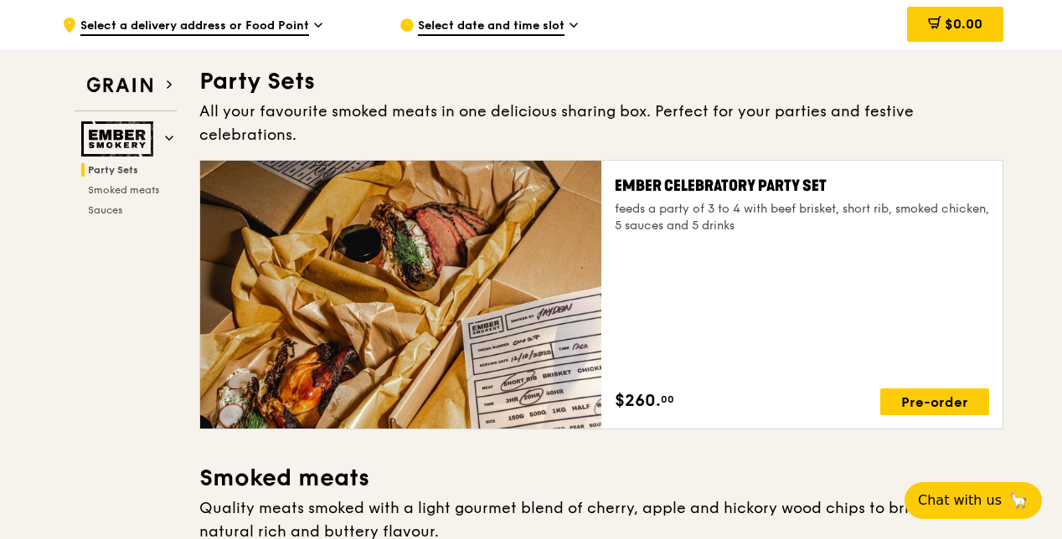
scroll to position [54, 0]
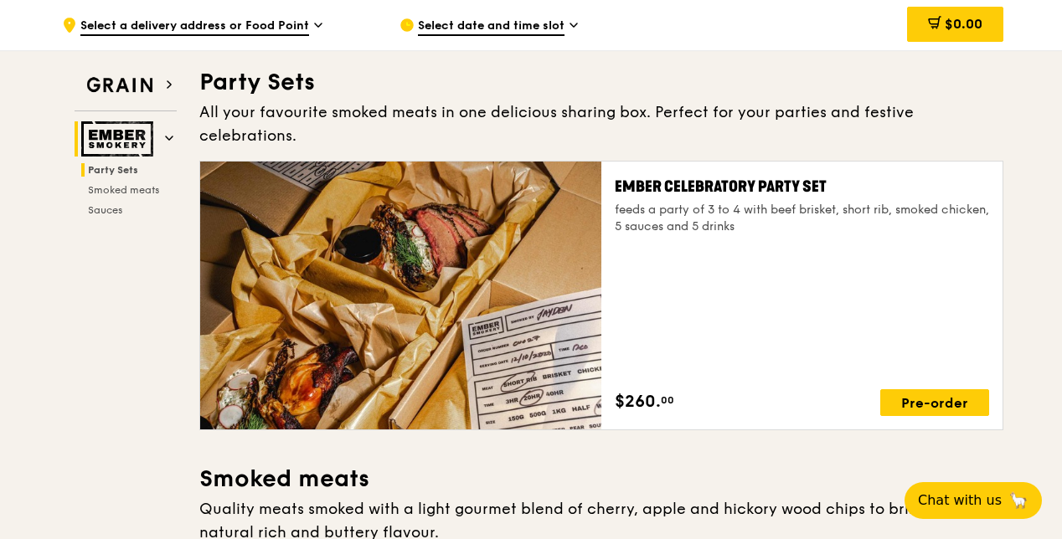
click at [122, 137] on img at bounding box center [119, 138] width 77 height 35
click at [143, 88] on img at bounding box center [119, 85] width 77 height 30
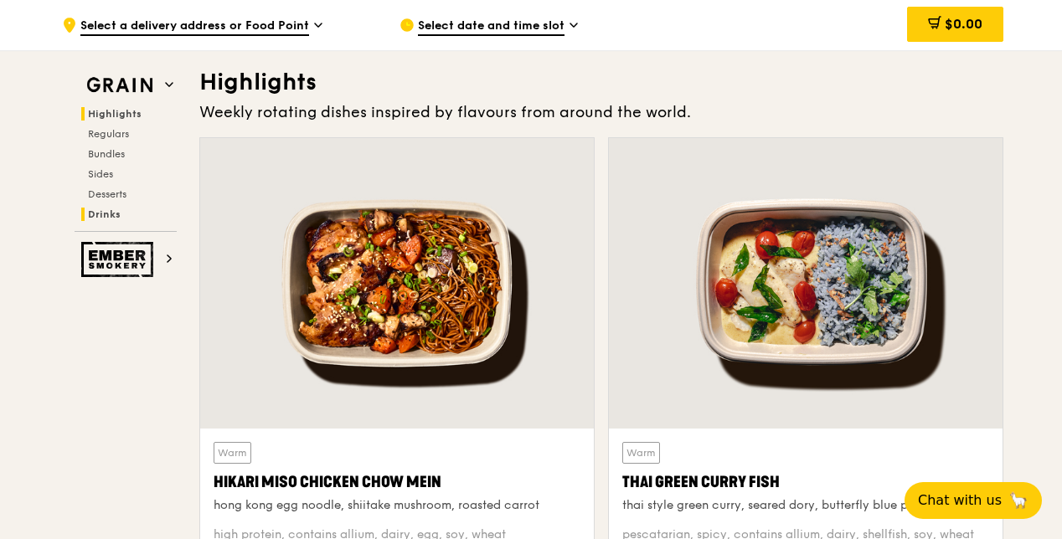
click at [119, 212] on h2 "Drinks" at bounding box center [128, 214] width 95 height 13
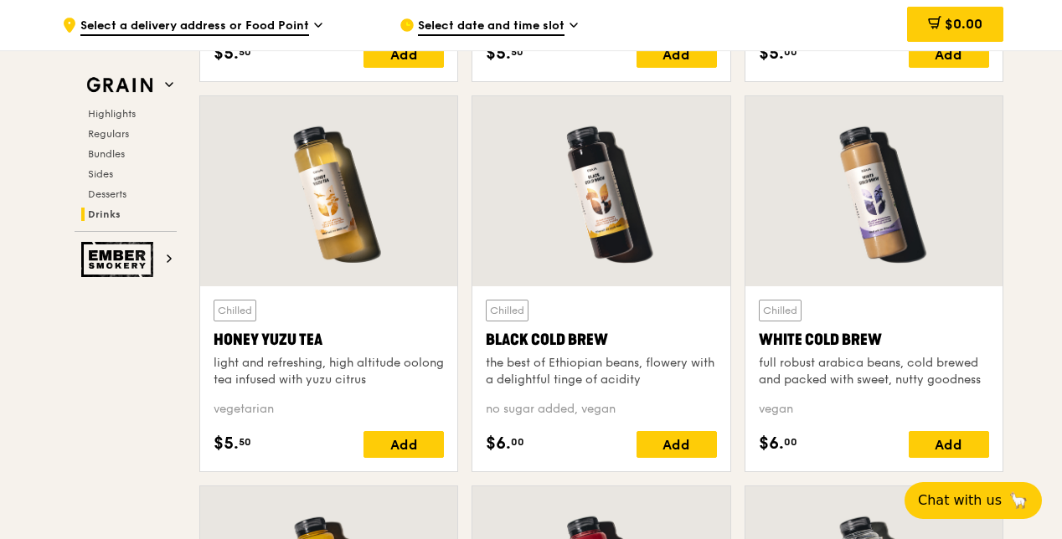
scroll to position [6605, 0]
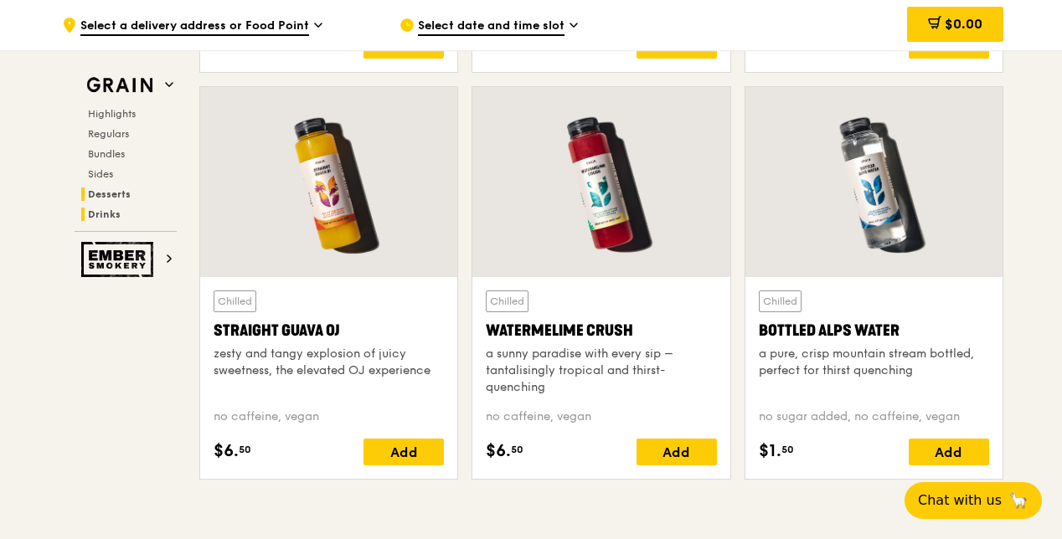
click at [103, 194] on span "Desserts" at bounding box center [109, 194] width 43 height 12
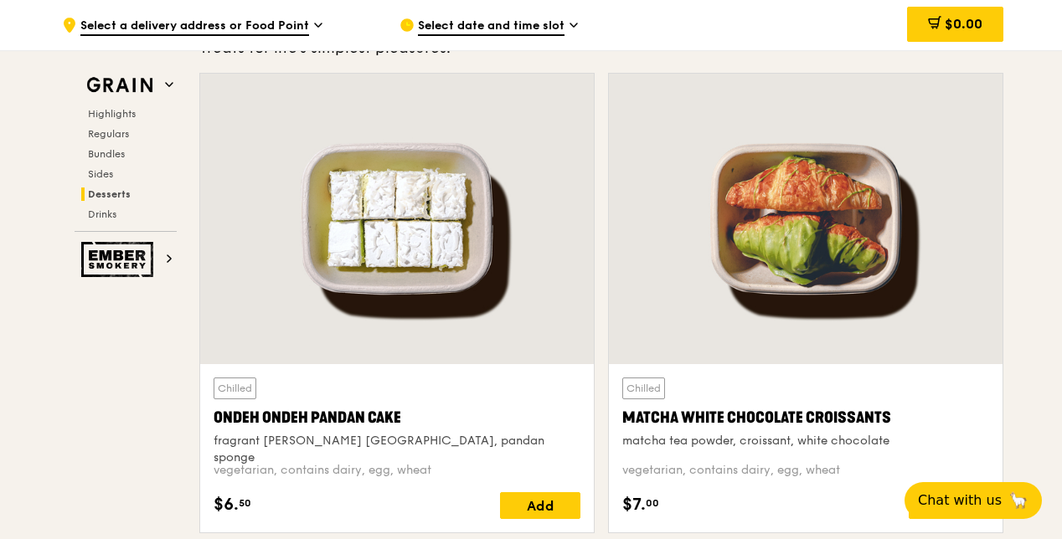
scroll to position [4750, 0]
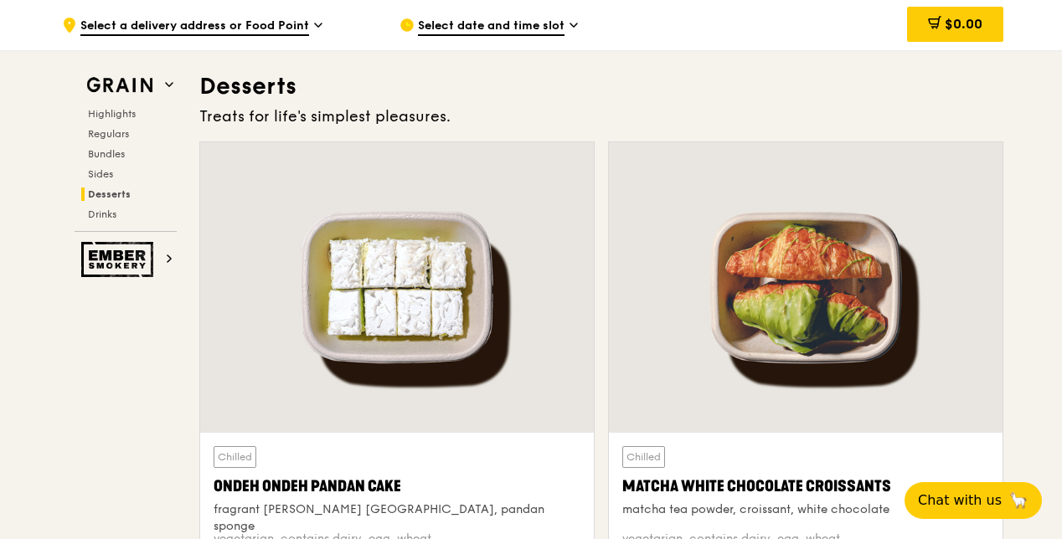
click at [109, 183] on div "Highlights Regulars Bundles Sides Desserts Drinks" at bounding box center [126, 164] width 102 height 114
click at [109, 177] on span "Sides" at bounding box center [101, 174] width 27 height 12
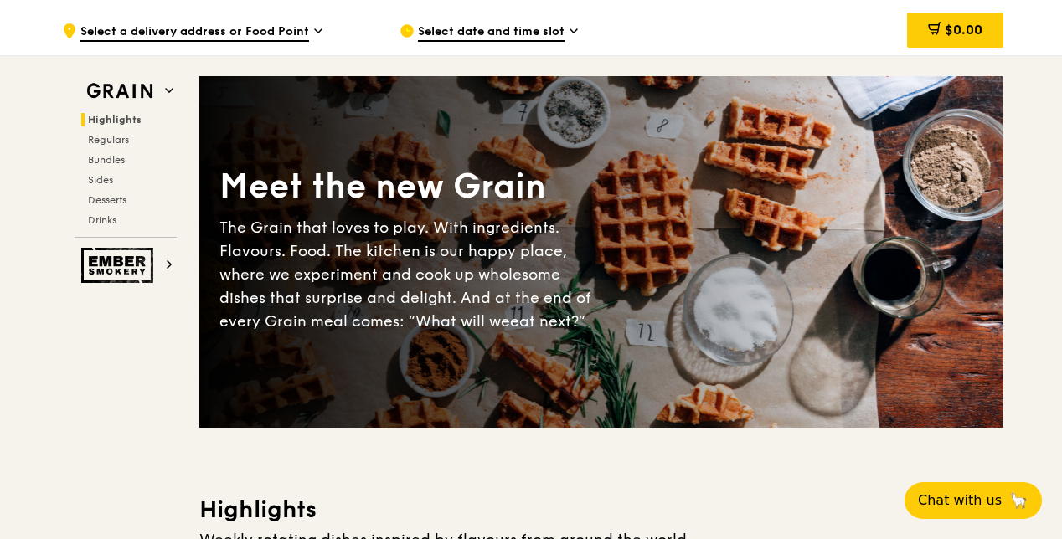
scroll to position [0, 0]
